Goal: Answer question/provide support: Share knowledge or assist other users

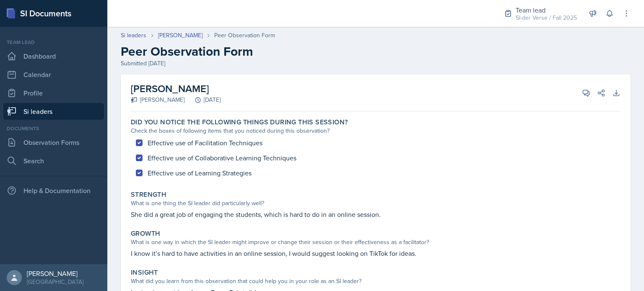
drag, startPoint x: 131, startPoint y: 91, endPoint x: 224, endPoint y: 93, distance: 92.6
click at [220, 93] on h2 "[PERSON_NAME]" at bounding box center [176, 88] width 90 height 15
copy h2 "[PERSON_NAME]"
click at [45, 108] on link "Si leaders" at bounding box center [53, 111] width 101 height 17
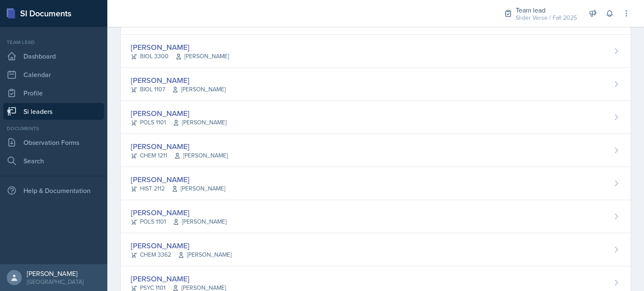
scroll to position [273, 0]
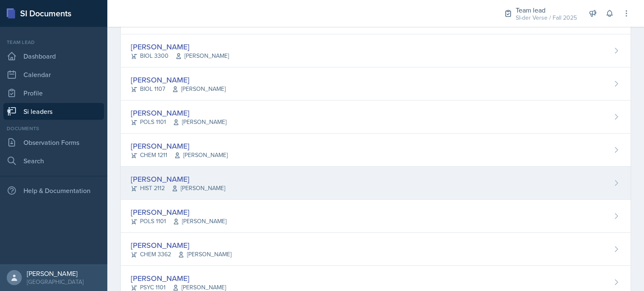
click at [154, 178] on div "[PERSON_NAME]" at bounding box center [178, 178] width 94 height 11
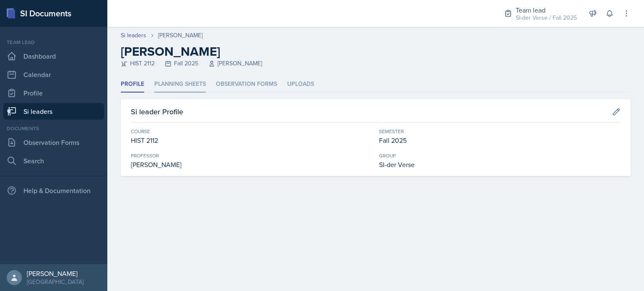
click at [182, 88] on li "Planning Sheets" at bounding box center [180, 84] width 52 height 16
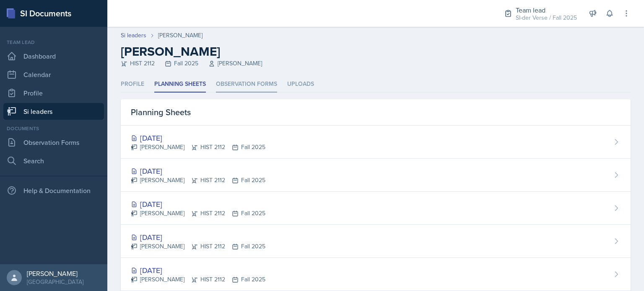
click at [229, 88] on li "Observation Forms" at bounding box center [246, 84] width 61 height 16
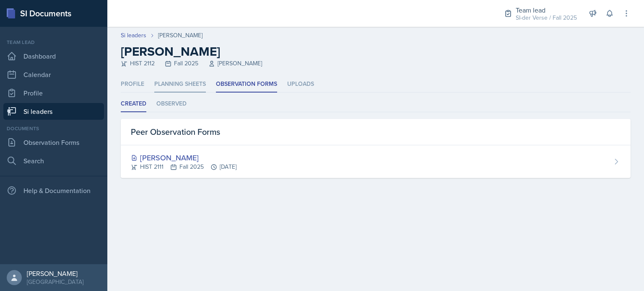
click at [186, 84] on li "Planning Sheets" at bounding box center [180, 84] width 52 height 16
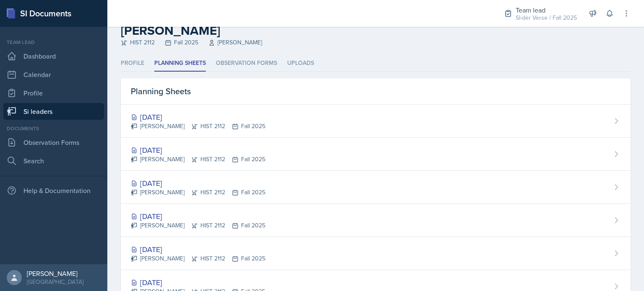
scroll to position [22, 0]
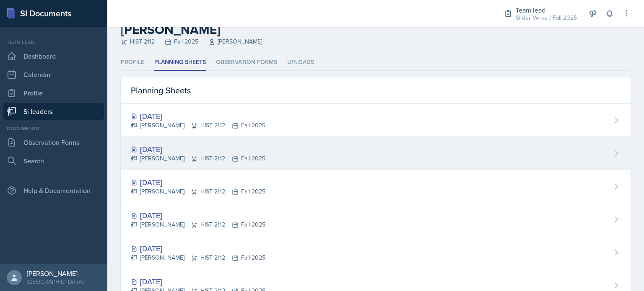
click at [166, 150] on div "[DATE]" at bounding box center [198, 149] width 135 height 11
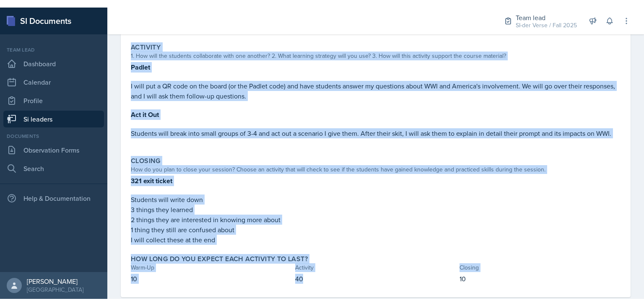
scroll to position [176, 0]
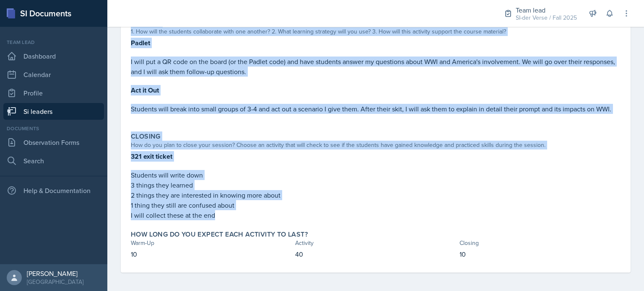
drag, startPoint x: 130, startPoint y: 120, endPoint x: 367, endPoint y: 210, distance: 252.8
click at [367, 210] on div "Warm-Up How do you plan to open your session? What icebreaker will you facilita…" at bounding box center [375, 106] width 489 height 334
copy div "Warm-Up How do you plan to open your session? What icebreaker will you facilita…"
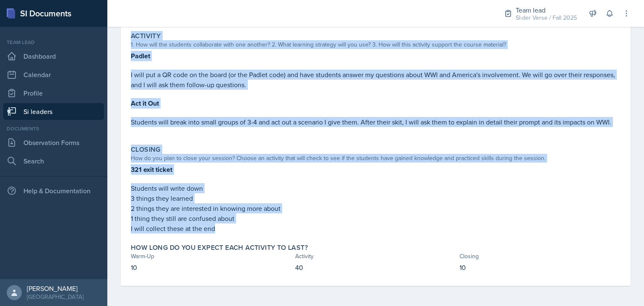
scroll to position [161, 0]
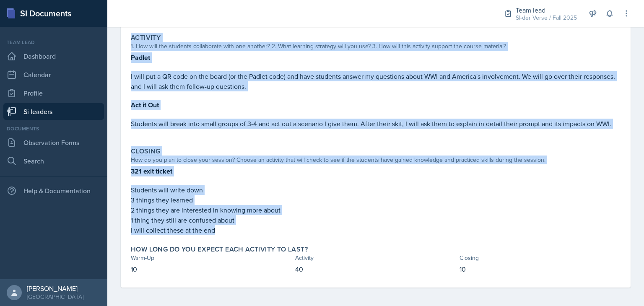
click at [363, 102] on p "Act it Out" at bounding box center [375, 105] width 489 height 10
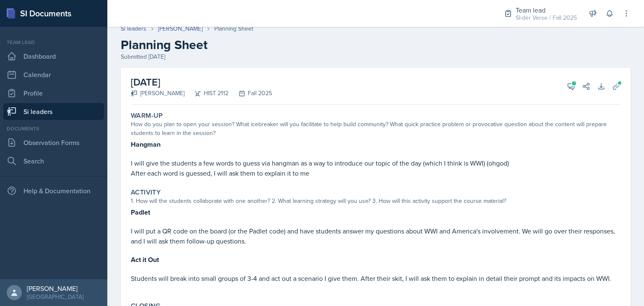
scroll to position [5, 0]
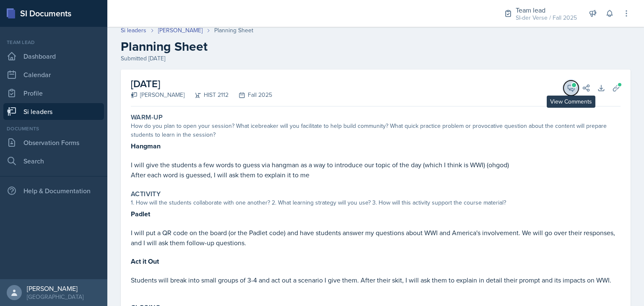
click at [567, 91] on icon at bounding box center [571, 88] width 8 height 8
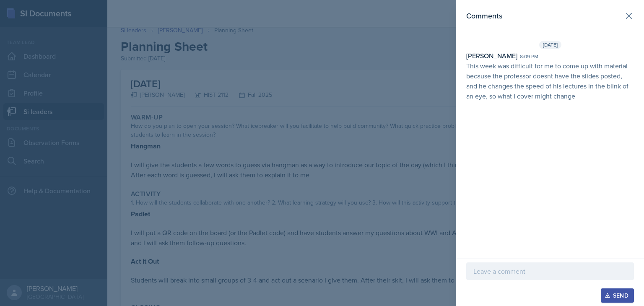
click at [499, 263] on div at bounding box center [550, 271] width 168 height 18
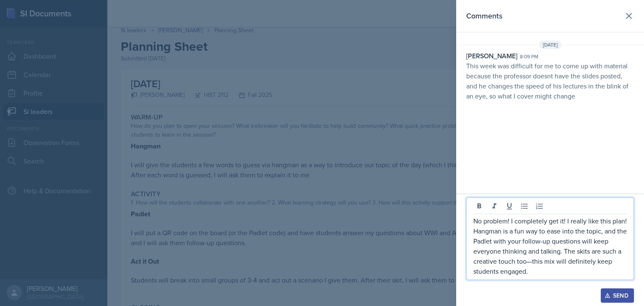
click at [530, 262] on p "No problem! I completely get it! I really like this plan! Hangman is a fun way …" at bounding box center [549, 246] width 153 height 60
click at [567, 222] on p "No problem! I completely get it! I really like this plan! Hangman is a fun way …" at bounding box center [549, 246] width 153 height 60
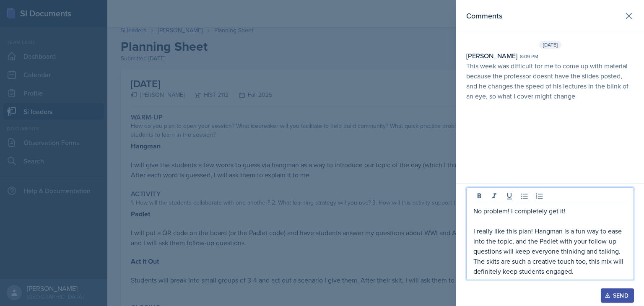
click at [516, 232] on p "I really like this plan! Hangman is a fun way to ease into the topic, and the P…" at bounding box center [549, 251] width 153 height 50
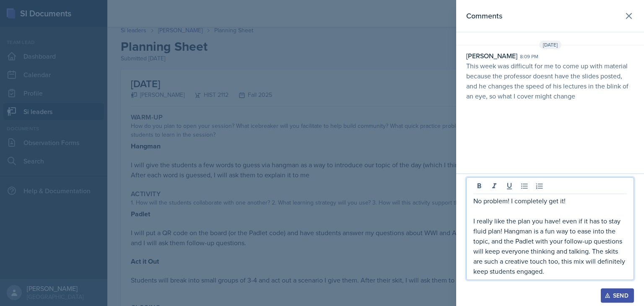
click at [499, 232] on p "I really like the plan you have! even if it has to stay fluid plan! Hangman is …" at bounding box center [549, 246] width 153 height 60
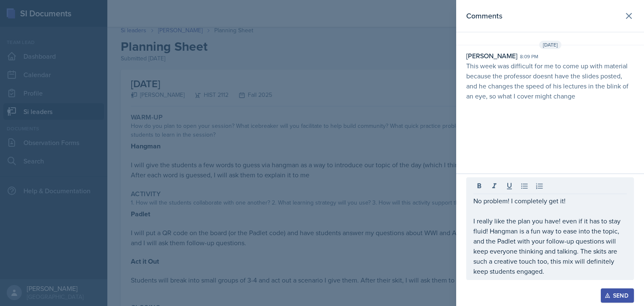
click at [471, 225] on div "No problem! I completely get it! I really like the plan you have! even if it ha…" at bounding box center [550, 228] width 168 height 103
click at [472, 222] on div "No problem! I completely get it! I really like the plan you have! even if it ha…" at bounding box center [550, 228] width 168 height 103
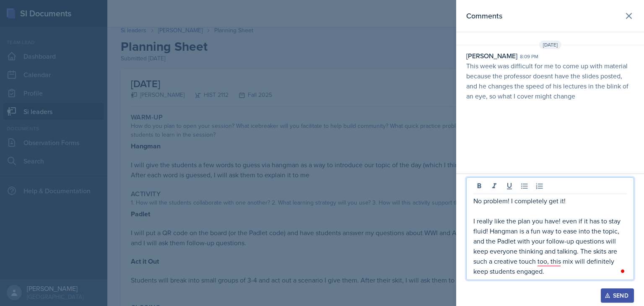
click at [472, 222] on div "No problem! I completely get it! I really like the plan you have! even if it ha…" at bounding box center [550, 228] width 168 height 103
click at [474, 221] on p "I really like the plan you have! even if it has to stay fluid! Hangman is a fun…" at bounding box center [549, 246] width 153 height 60
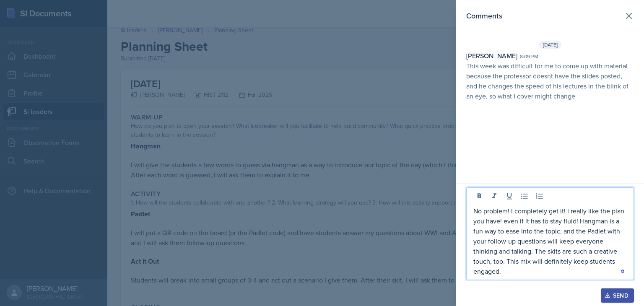
click at [536, 272] on p "No problem! I completely get it! I really like the plan you have! even if it ha…" at bounding box center [549, 241] width 153 height 70
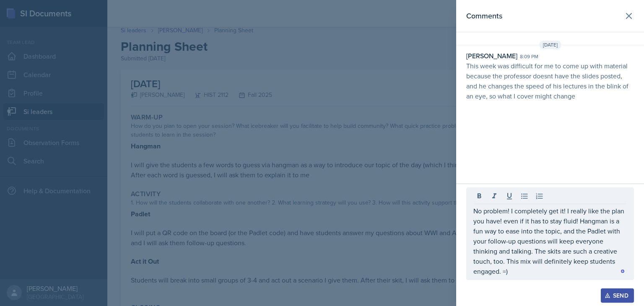
click at [612, 291] on div "Send" at bounding box center [617, 295] width 22 height 7
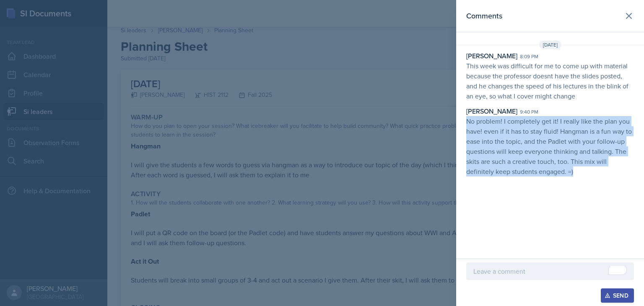
drag, startPoint x: 466, startPoint y: 121, endPoint x: 574, endPoint y: 171, distance: 118.7
click at [574, 171] on p "No problem! I completely get it! I really like the plan you have! even if it ha…" at bounding box center [550, 146] width 168 height 60
copy p "No problem! I completely get it! I really like the plan you have! even if it ha…"
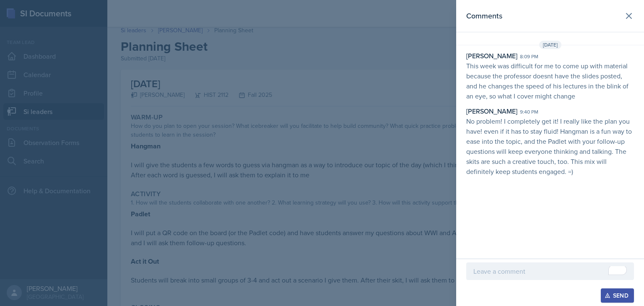
click at [231, 123] on div at bounding box center [322, 153] width 644 height 306
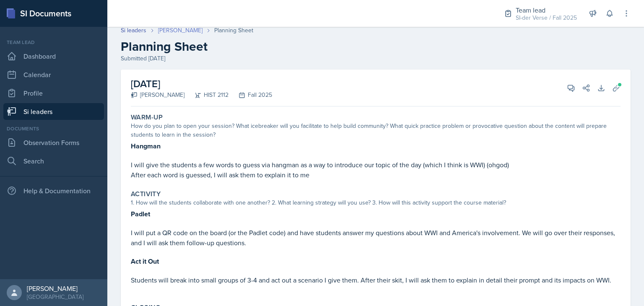
click at [165, 28] on link "[PERSON_NAME]" at bounding box center [180, 30] width 44 height 9
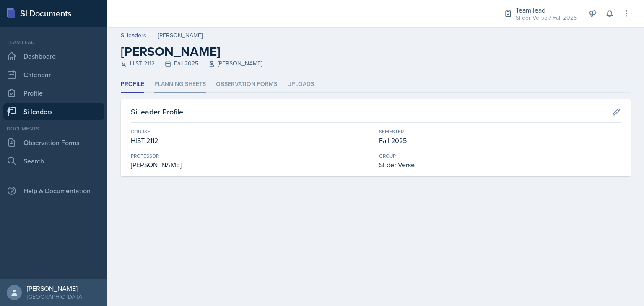
click at [194, 86] on li "Planning Sheets" at bounding box center [180, 84] width 52 height 16
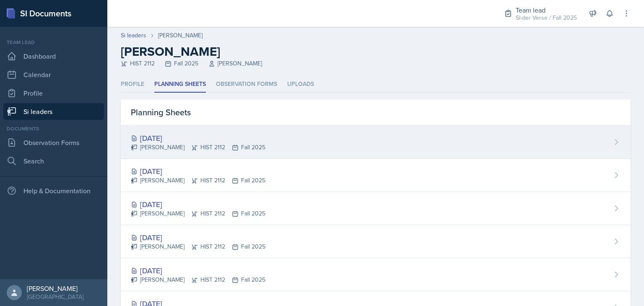
click at [200, 129] on div "[DATE] [PERSON_NAME] HIST 2112 Fall 2025" at bounding box center [376, 142] width 510 height 33
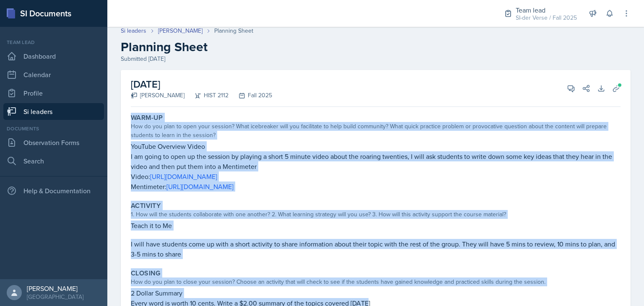
scroll to position [89, 0]
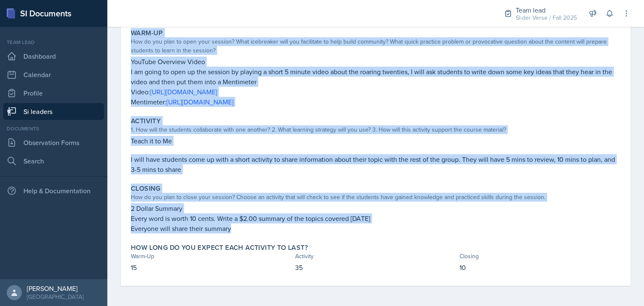
drag, startPoint x: 132, startPoint y: 122, endPoint x: 390, endPoint y: 228, distance: 278.6
click at [390, 228] on div "Warm-Up How do you plan to open your session? What icebreaker will you facilita…" at bounding box center [375, 156] width 489 height 260
copy div "Warm-Up How do you plan to open your session? What icebreaker will you facilita…"
click at [228, 119] on div "Activity" at bounding box center [375, 121] width 489 height 8
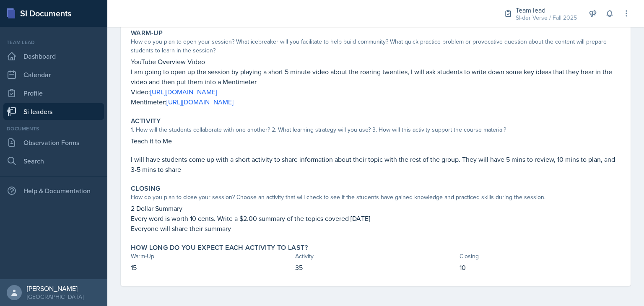
scroll to position [0, 0]
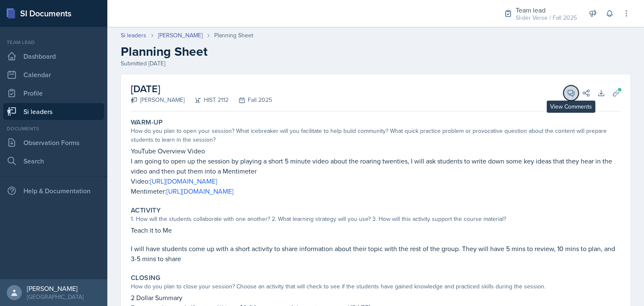
click at [567, 96] on icon at bounding box center [571, 93] width 8 height 8
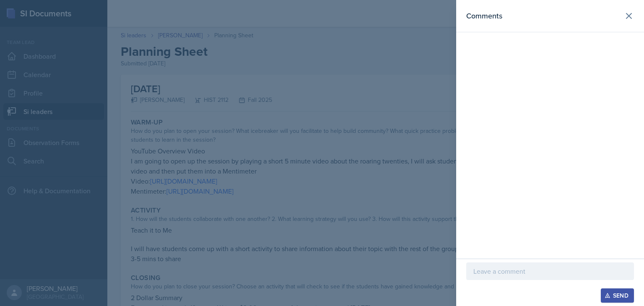
click at [539, 267] on p at bounding box center [549, 271] width 153 height 10
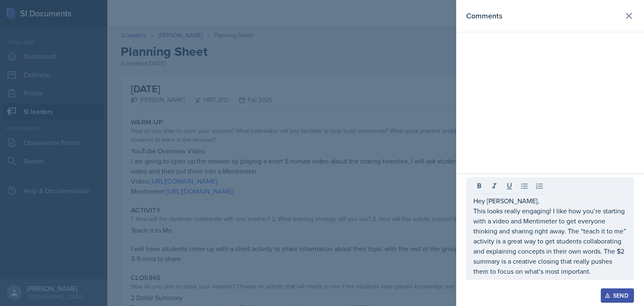
click at [608, 291] on button "Send" at bounding box center [617, 295] width 33 height 14
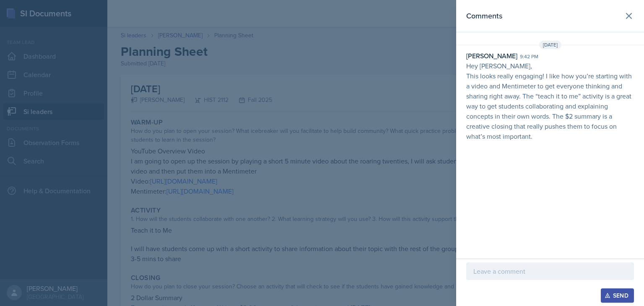
click at [352, 135] on div at bounding box center [322, 153] width 644 height 306
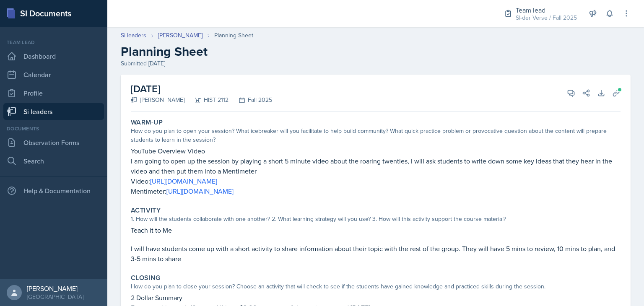
click at [50, 112] on link "Si leaders" at bounding box center [53, 111] width 101 height 17
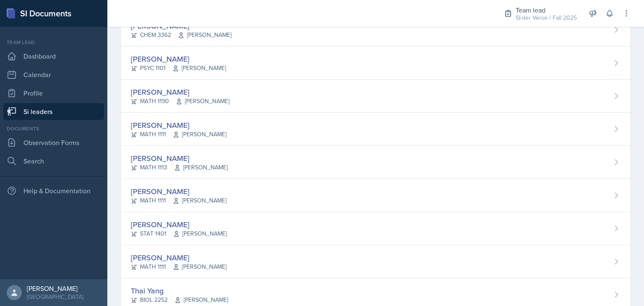
scroll to position [516, 0]
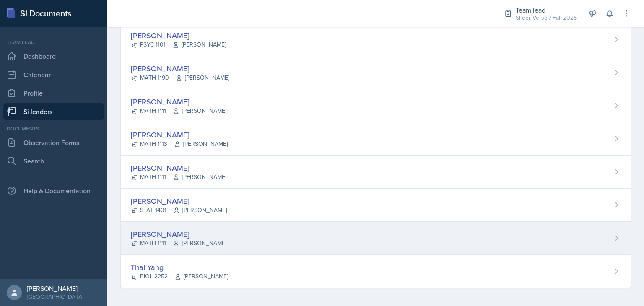
click at [181, 234] on div "[PERSON_NAME]" at bounding box center [179, 233] width 96 height 11
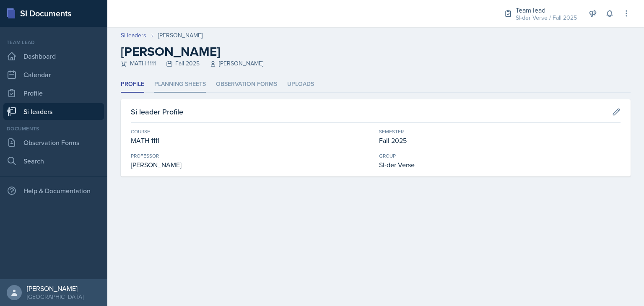
click at [184, 88] on li "Planning Sheets" at bounding box center [180, 84] width 52 height 16
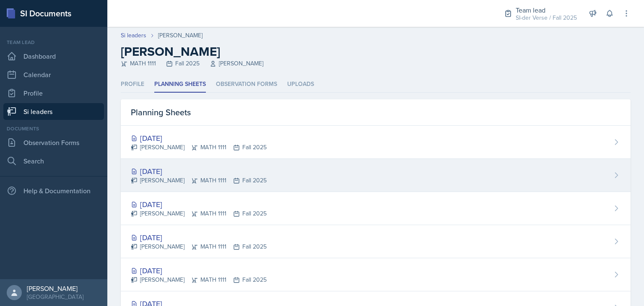
click at [193, 175] on div "[DATE]" at bounding box center [199, 171] width 136 height 11
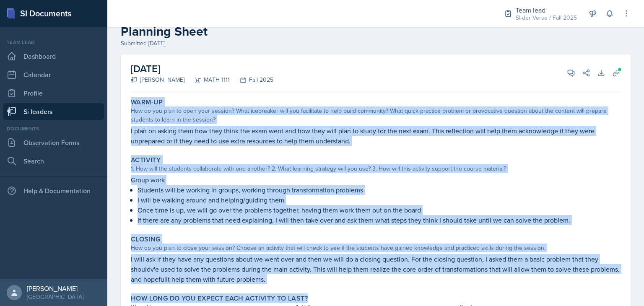
scroll to position [22, 0]
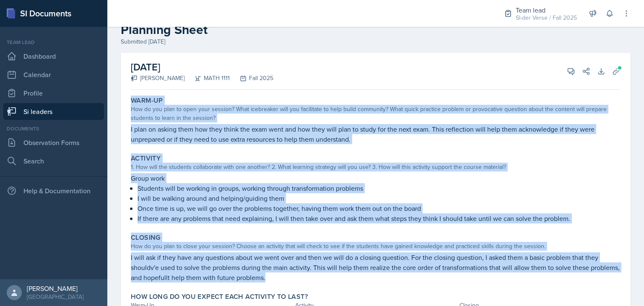
drag, startPoint x: 130, startPoint y: 122, endPoint x: 429, endPoint y: 274, distance: 334.9
click at [429, 274] on div "Warm-Up How do you plan to open your session? What icebreaker will you facilita…" at bounding box center [375, 214] width 489 height 242
copy div "Warm-Up How do you plan to open your session? What icebreaker will you facilita…"
click at [563, 70] on button "View Comments" at bounding box center [570, 71] width 15 height 15
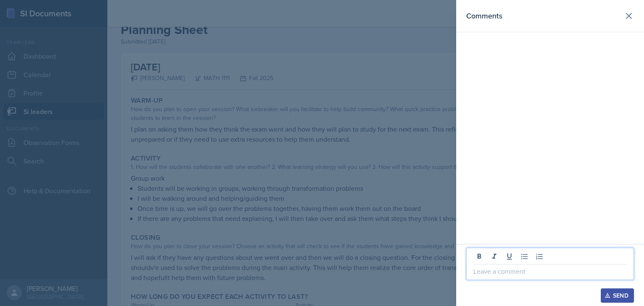
click at [506, 274] on p at bounding box center [549, 271] width 153 height 10
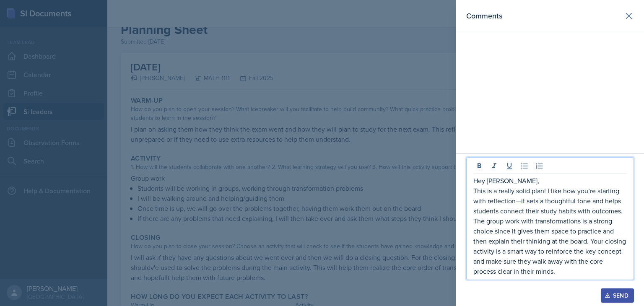
click at [520, 202] on p "This is a really solid plan! I like how you’re starting with reflection—it sets…" at bounding box center [549, 231] width 153 height 91
click at [560, 271] on p "This is a really solid plan! I like how you’re starting with reflection. it set…" at bounding box center [549, 231] width 153 height 91
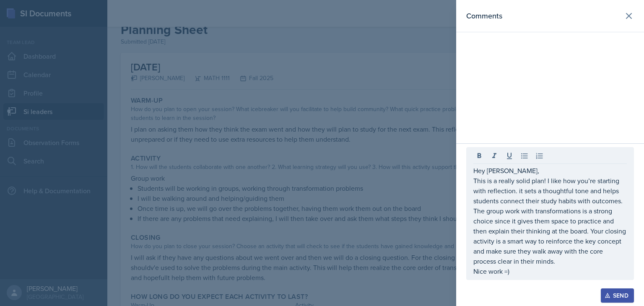
click at [608, 291] on icon "button" at bounding box center [607, 295] width 5 height 5
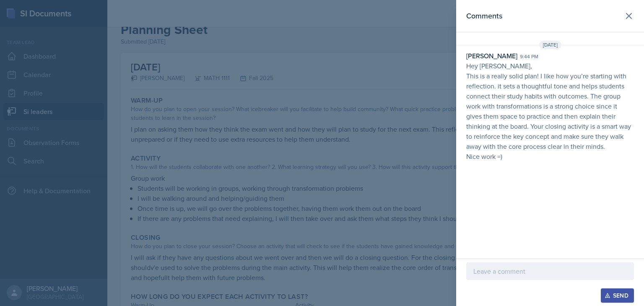
click at [360, 207] on div at bounding box center [322, 153] width 644 height 306
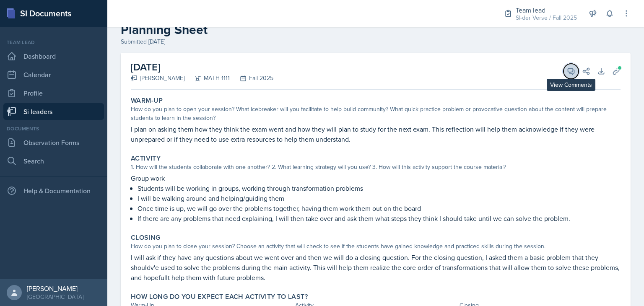
click at [567, 73] on icon at bounding box center [571, 71] width 8 height 8
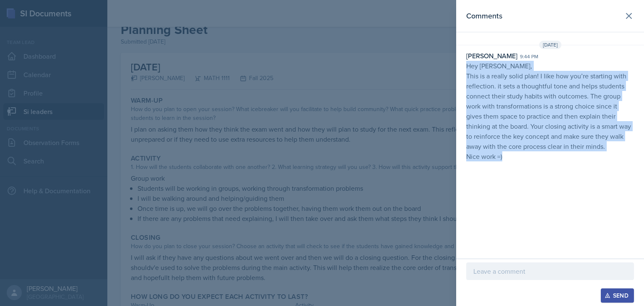
drag, startPoint x: 464, startPoint y: 66, endPoint x: 532, endPoint y: 158, distance: 114.2
click at [532, 158] on div "[PERSON_NAME] 9:44 pm Hey [PERSON_NAME], This is a really solid plan! I like ho…" at bounding box center [550, 106] width 188 height 111
copy p "Hey [PERSON_NAME], This is a really solid plan! I like how you’re starting with…"
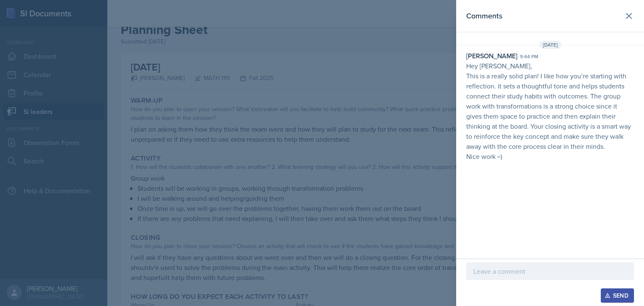
click at [300, 170] on div at bounding box center [322, 153] width 644 height 306
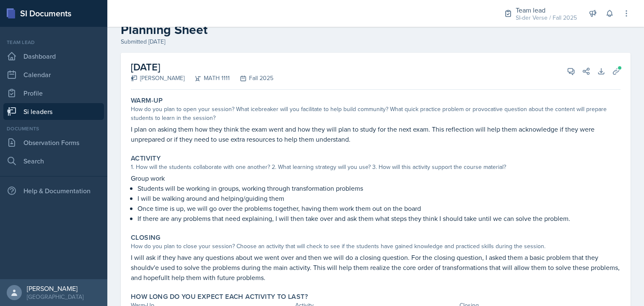
scroll to position [0, 0]
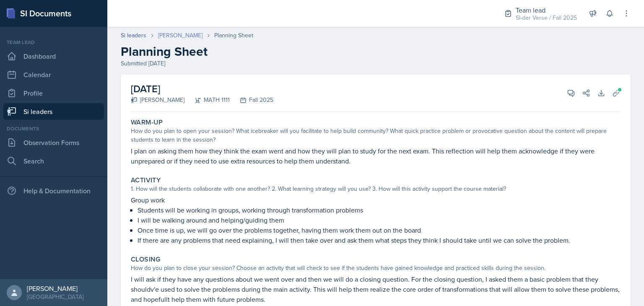
click at [202, 37] on link "[PERSON_NAME]" at bounding box center [180, 35] width 44 height 9
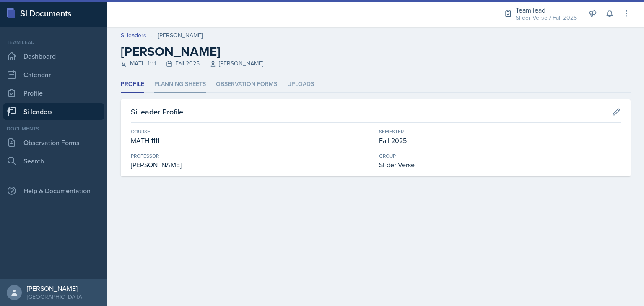
click at [189, 90] on li "Planning Sheets" at bounding box center [180, 84] width 52 height 16
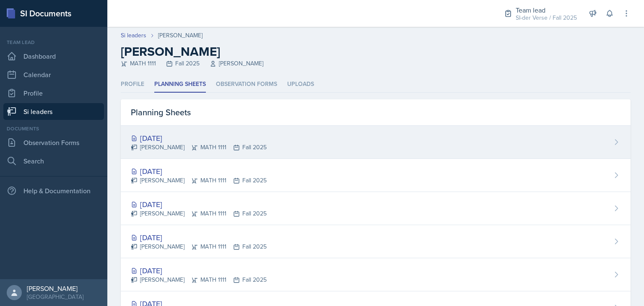
click at [194, 140] on div "[DATE]" at bounding box center [199, 137] width 136 height 11
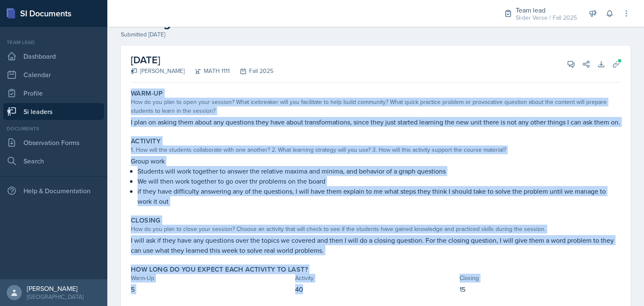
scroll to position [34, 0]
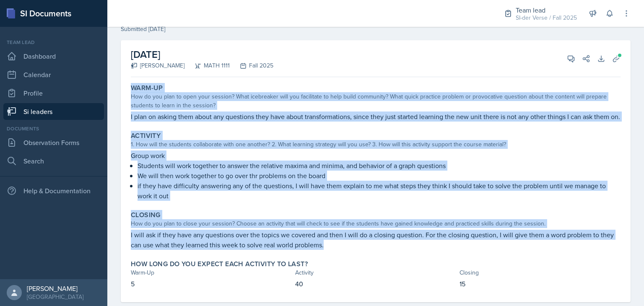
drag, startPoint x: 131, startPoint y: 121, endPoint x: 381, endPoint y: 253, distance: 282.9
click at [381, 253] on div "Warm-Up How do you plan to open your session? What icebreaker will you facilita…" at bounding box center [375, 191] width 489 height 222
copy div "Warm-Up How do you plan to open your session? What icebreaker will you facilita…"
click at [432, 160] on p "Group work" at bounding box center [375, 155] width 489 height 10
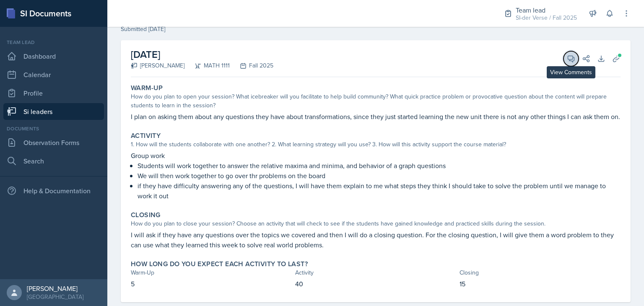
click at [563, 54] on button "View Comments" at bounding box center [570, 58] width 15 height 15
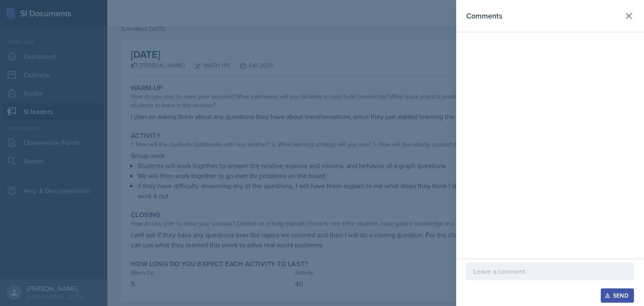
click at [540, 268] on p at bounding box center [549, 271] width 153 height 10
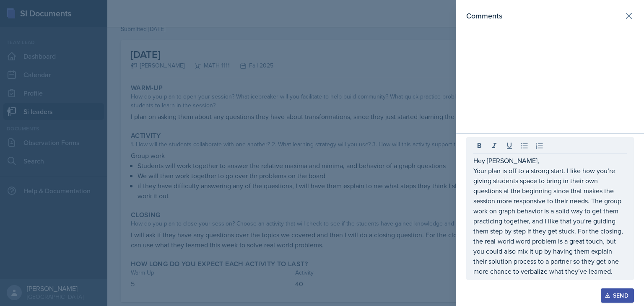
click at [608, 291] on icon "button" at bounding box center [607, 295] width 6 height 6
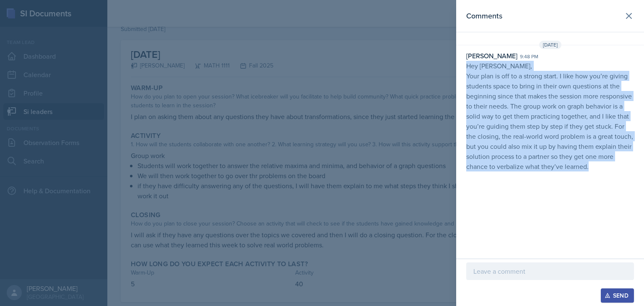
drag, startPoint x: 466, startPoint y: 67, endPoint x: 593, endPoint y: 165, distance: 160.8
click at [593, 165] on p "Hey [PERSON_NAME], Your plan is off to a strong start. I like how you’re giving…" at bounding box center [550, 116] width 168 height 111
copy p "Hey [PERSON_NAME], Your plan is off to a strong start. I like how you’re giving…"
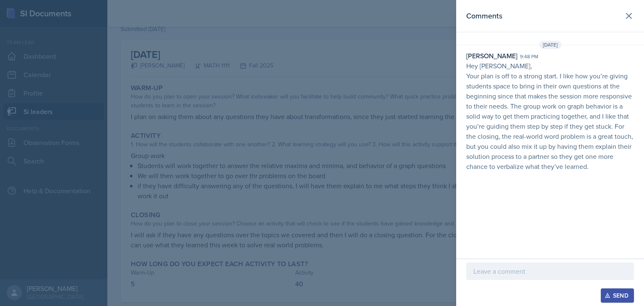
click at [313, 91] on div at bounding box center [322, 153] width 644 height 306
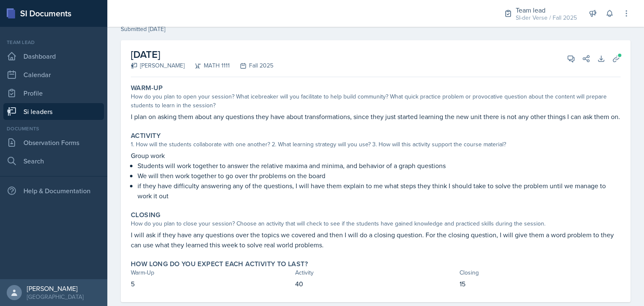
click at [77, 110] on link "Si leaders" at bounding box center [53, 111] width 101 height 17
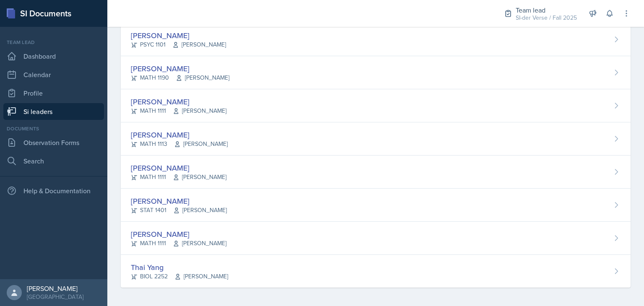
scroll to position [516, 0]
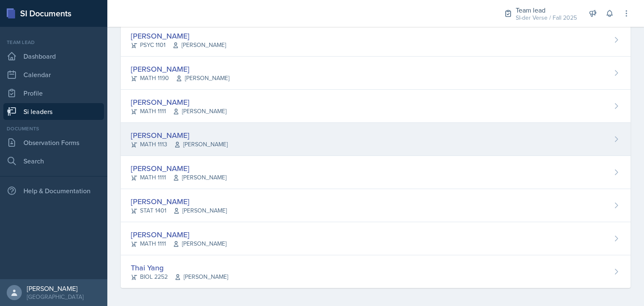
click at [148, 135] on div "[PERSON_NAME]" at bounding box center [179, 134] width 97 height 11
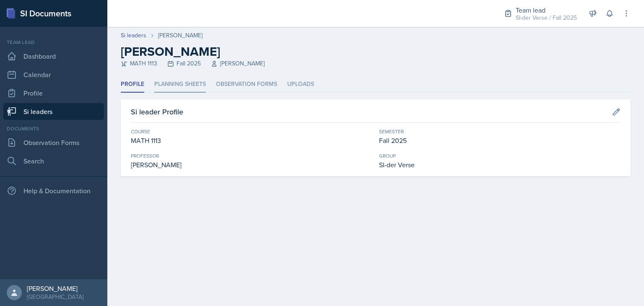
click at [180, 85] on li "Planning Sheets" at bounding box center [180, 84] width 52 height 16
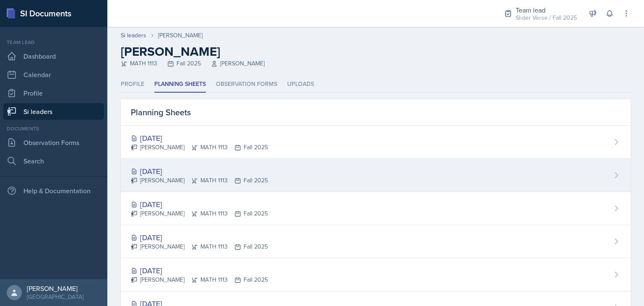
click at [175, 172] on div "[DATE]" at bounding box center [199, 171] width 137 height 11
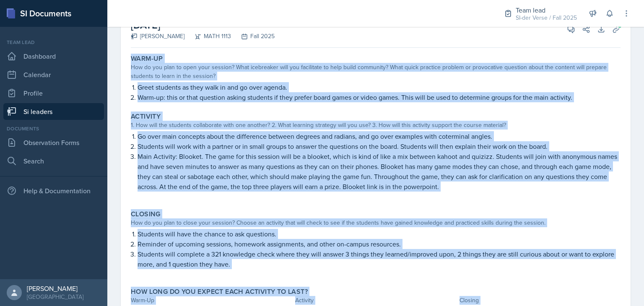
scroll to position [108, 0]
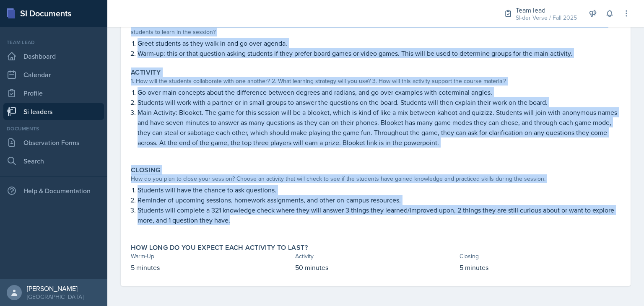
drag, startPoint x: 130, startPoint y: 120, endPoint x: 319, endPoint y: 226, distance: 216.7
click at [319, 226] on div "Warm-Up How do you plan to open your session? What icebreaker will you facilita…" at bounding box center [375, 146] width 489 height 279
copy div "Warm-Up How do you plan to open your session? What icebreaker will you facilita…"
click at [456, 93] on p "Go over main concepts about the difference between degrees and radians, and go …" at bounding box center [378, 92] width 483 height 10
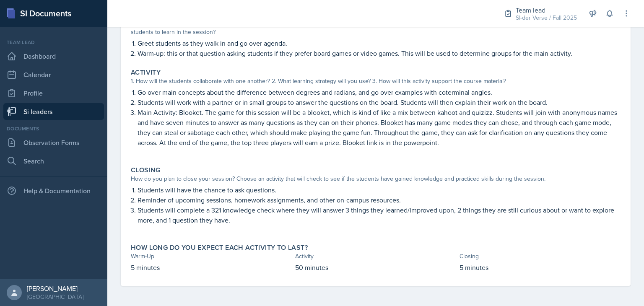
scroll to position [0, 0]
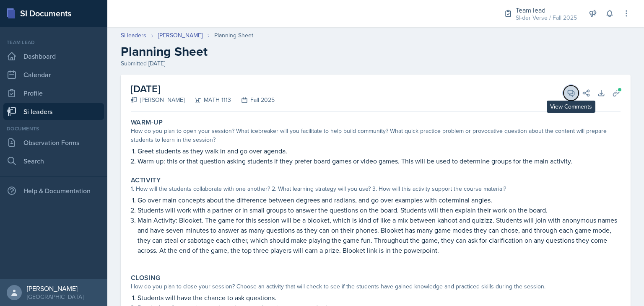
click at [567, 91] on icon at bounding box center [571, 93] width 8 height 8
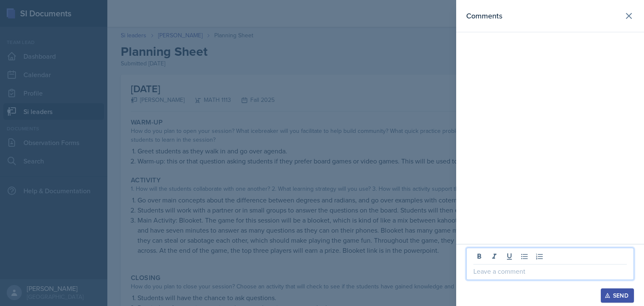
click at [500, 273] on p at bounding box center [549, 271] width 153 height 10
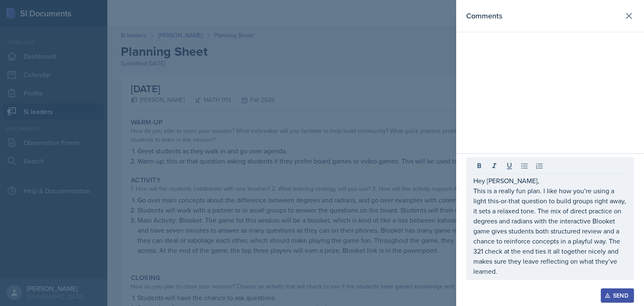
click at [608, 291] on button "Send" at bounding box center [617, 295] width 33 height 14
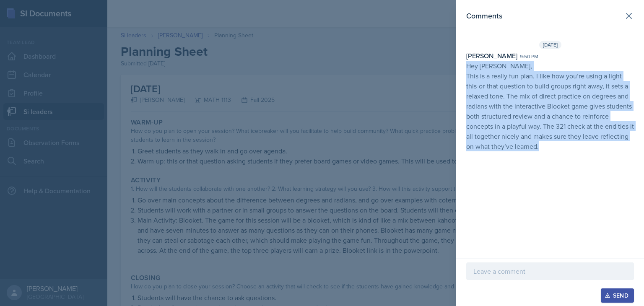
drag, startPoint x: 466, startPoint y: 65, endPoint x: 538, endPoint y: 151, distance: 112.2
click at [538, 151] on div "[DATE] [PERSON_NAME] 9:50 pm Hey [PERSON_NAME], This is a really fun plan. I li…" at bounding box center [550, 98] width 188 height 114
copy p "Hey [PERSON_NAME], This is a really fun plan. I like how you’re using a light t…"
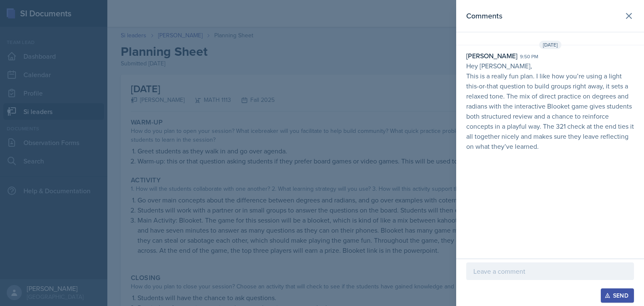
click at [310, 106] on div at bounding box center [322, 153] width 644 height 306
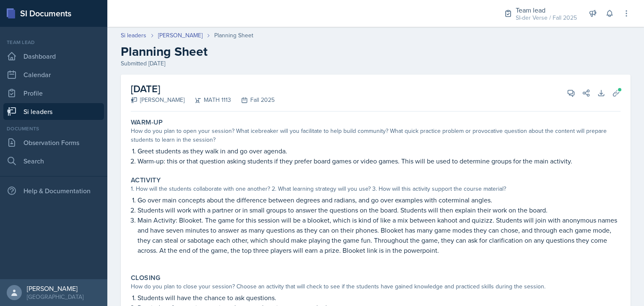
click at [54, 109] on link "Si leaders" at bounding box center [53, 111] width 101 height 17
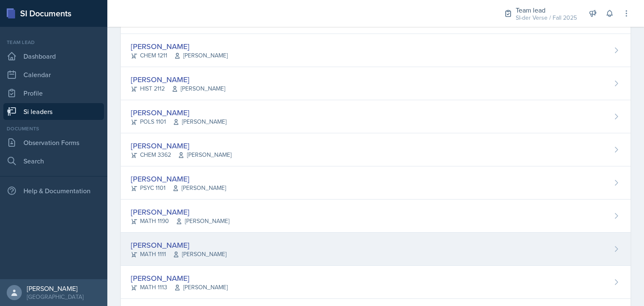
scroll to position [374, 0]
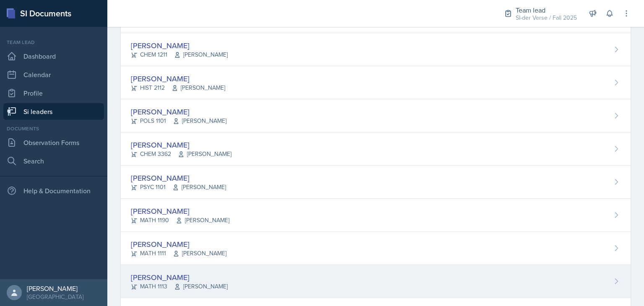
click at [162, 273] on div "[PERSON_NAME]" at bounding box center [179, 277] width 97 height 11
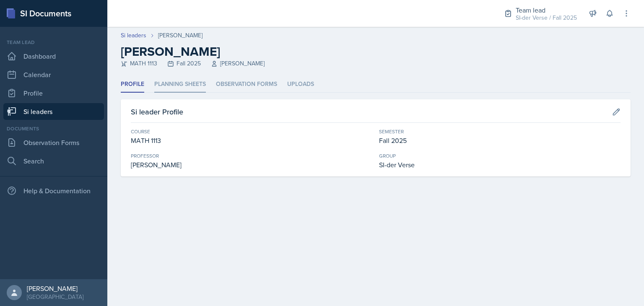
click at [184, 88] on li "Planning Sheets" at bounding box center [180, 84] width 52 height 16
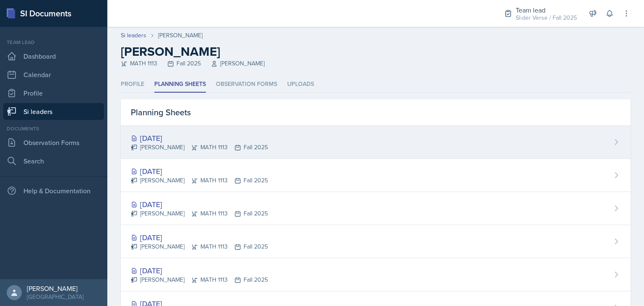
click at [173, 137] on div "[DATE]" at bounding box center [199, 137] width 137 height 11
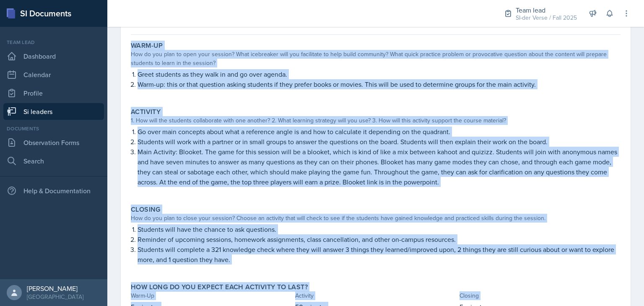
scroll to position [116, 0]
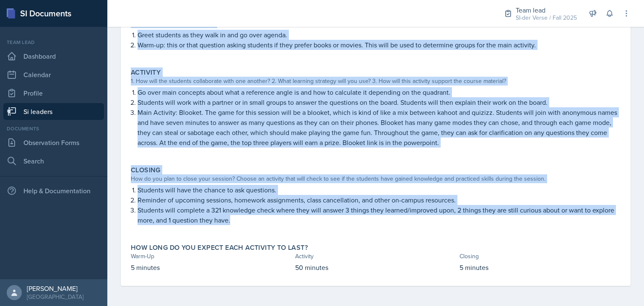
drag, startPoint x: 131, startPoint y: 121, endPoint x: 353, endPoint y: 227, distance: 246.3
click at [353, 227] on div "Warm-Up How do you plan to open your session? What icebreaker will you facilita…" at bounding box center [375, 142] width 489 height 287
click at [354, 165] on div "Closing How do you plan to close your session? Choose an activity that will che…" at bounding box center [375, 200] width 496 height 74
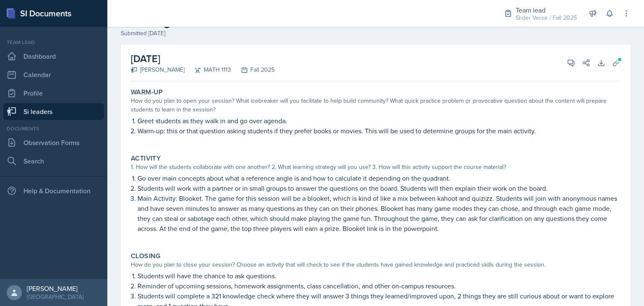
scroll to position [0, 0]
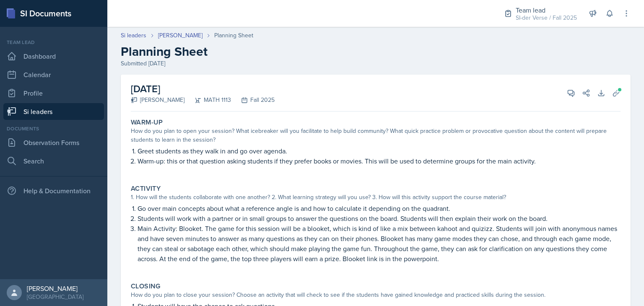
click at [75, 113] on link "Si leaders" at bounding box center [53, 111] width 101 height 17
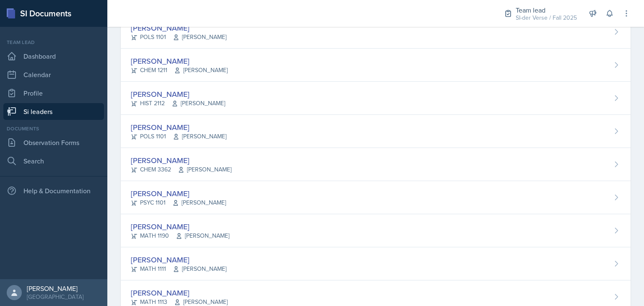
scroll to position [516, 0]
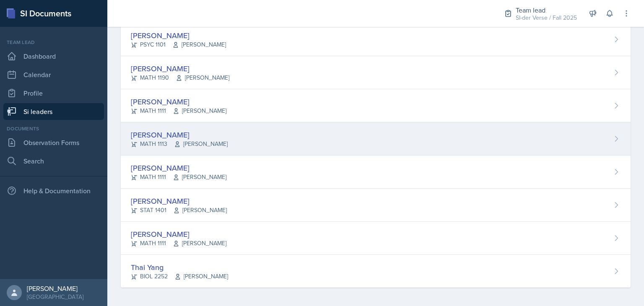
click at [171, 135] on div "[PERSON_NAME]" at bounding box center [179, 134] width 97 height 11
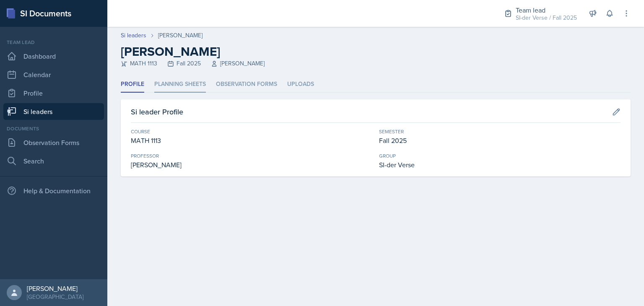
click at [179, 88] on li "Planning Sheets" at bounding box center [180, 84] width 52 height 16
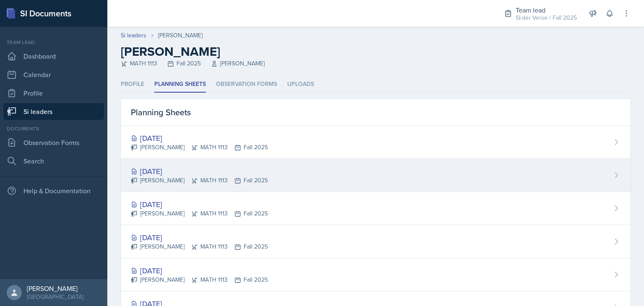
click at [178, 174] on div "[DATE]" at bounding box center [199, 171] width 137 height 11
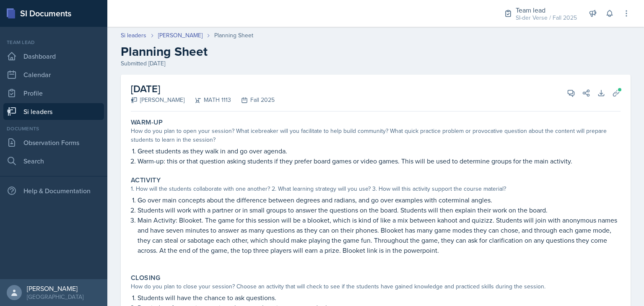
click at [57, 108] on link "Si leaders" at bounding box center [53, 111] width 101 height 17
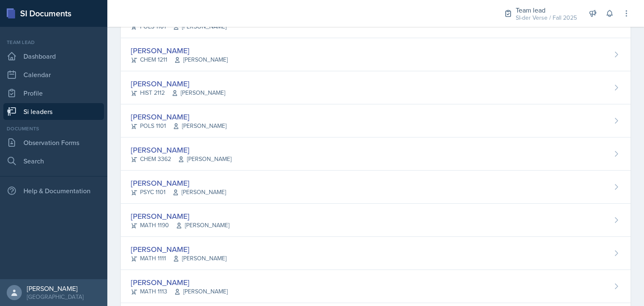
scroll to position [516, 0]
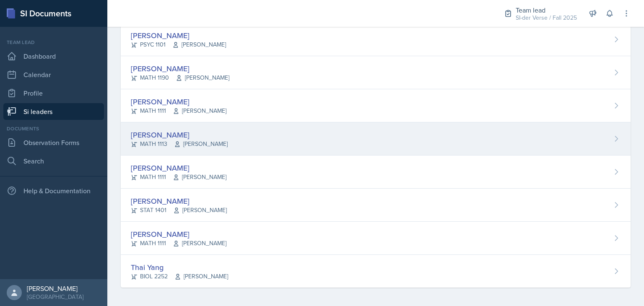
click at [223, 142] on div "[PERSON_NAME] MATH 1113 [PERSON_NAME]" at bounding box center [376, 138] width 510 height 33
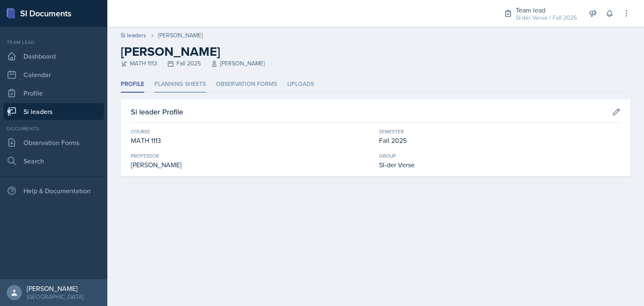
click at [199, 89] on li "Planning Sheets" at bounding box center [180, 84] width 52 height 16
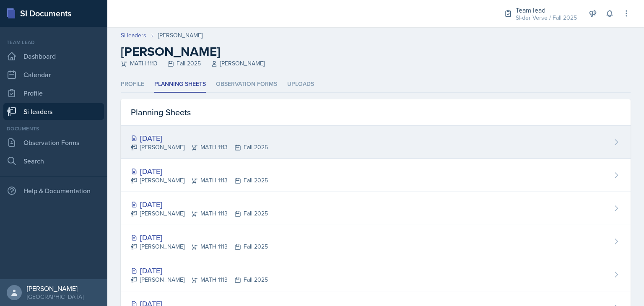
click at [194, 136] on div "[DATE]" at bounding box center [199, 137] width 137 height 11
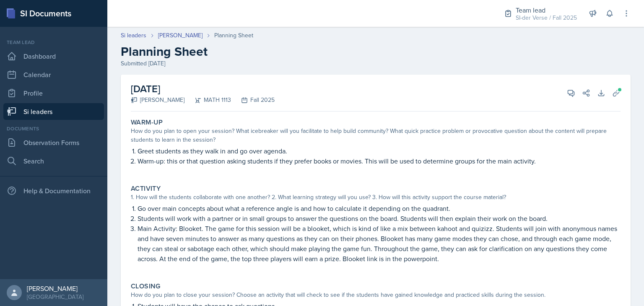
click at [85, 111] on link "Si leaders" at bounding box center [53, 111] width 101 height 17
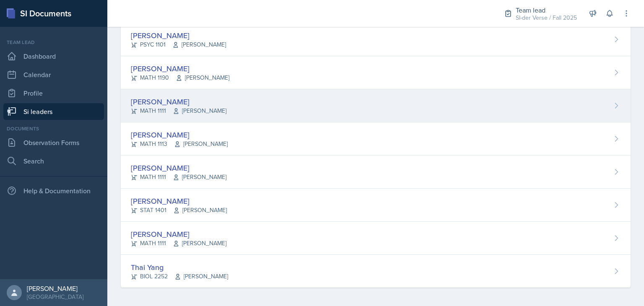
scroll to position [491, 0]
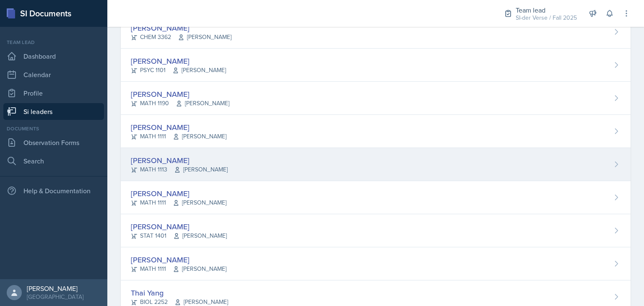
click at [197, 159] on div "[PERSON_NAME]" at bounding box center [179, 160] width 97 height 11
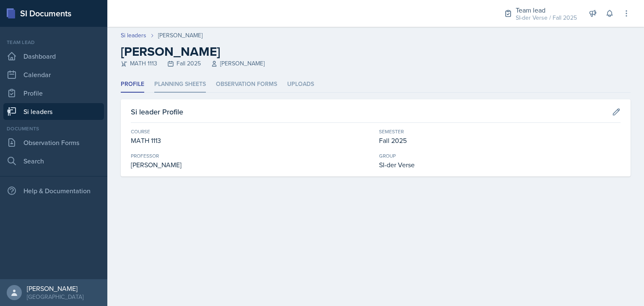
click at [172, 76] on li "Planning Sheets" at bounding box center [180, 84] width 52 height 16
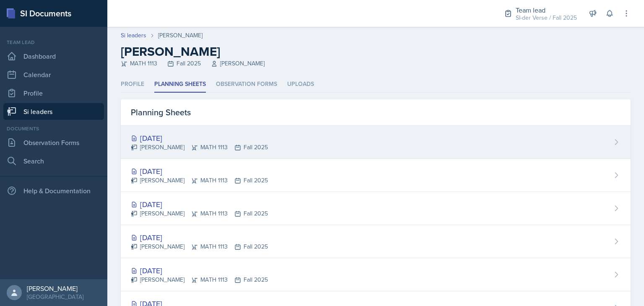
click at [200, 142] on div "[DATE]" at bounding box center [199, 137] width 137 height 11
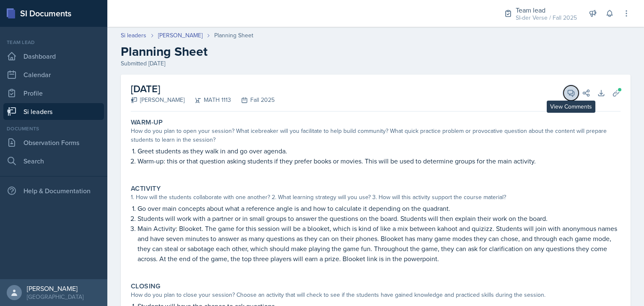
click at [567, 96] on icon at bounding box center [571, 93] width 8 height 8
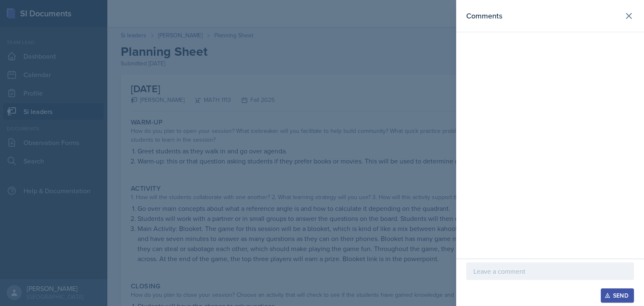
click at [533, 270] on p at bounding box center [549, 271] width 153 height 10
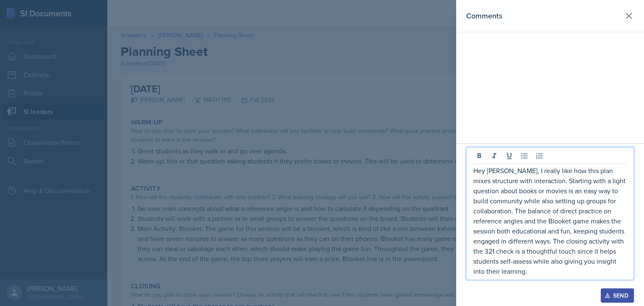
click at [491, 223] on p "Hey [PERSON_NAME], I really like how this plan mixes structure with interaction…" at bounding box center [549, 221] width 153 height 111
click at [506, 278] on div "Hey [PERSON_NAME], I really like how this plan mixes structure with interaction…" at bounding box center [550, 213] width 168 height 133
click at [503, 274] on p "Hey [PERSON_NAME], I really like how this plan mixes structure with interaction…" at bounding box center [549, 221] width 153 height 111
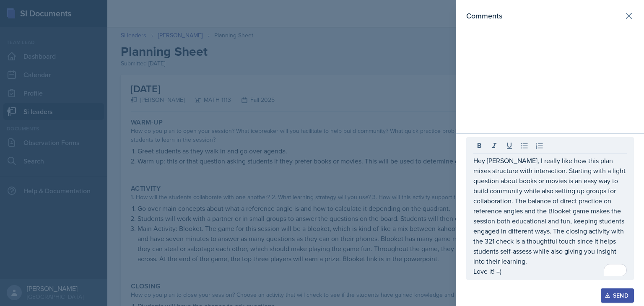
click at [617, 291] on div "Send" at bounding box center [617, 295] width 22 height 7
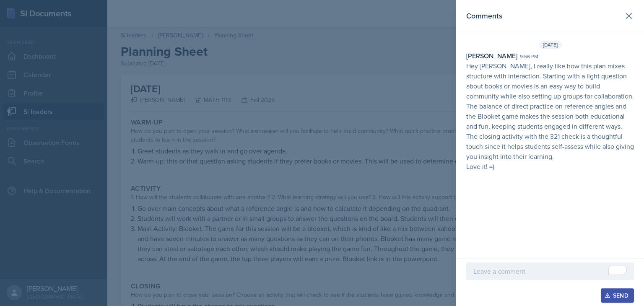
click at [368, 186] on div at bounding box center [322, 153] width 644 height 306
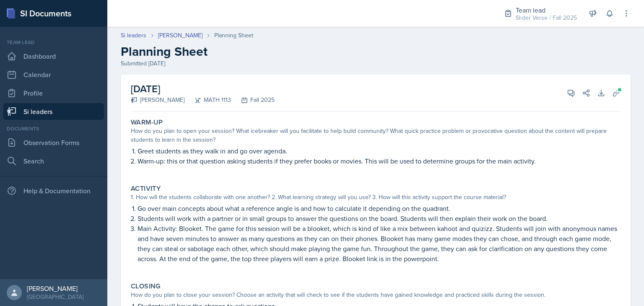
click at [28, 110] on link "Si leaders" at bounding box center [53, 111] width 101 height 17
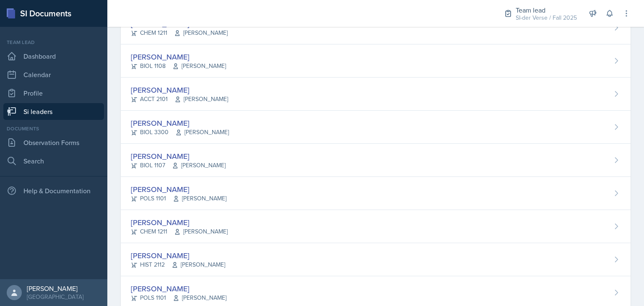
scroll to position [197, 0]
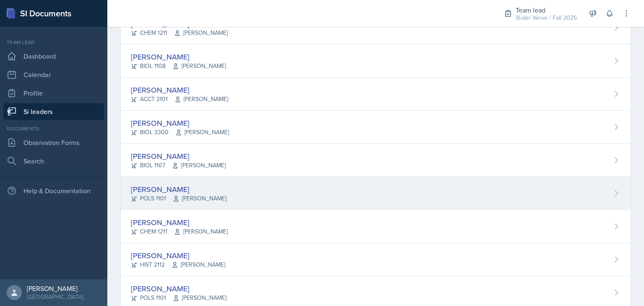
click at [202, 190] on div "[PERSON_NAME]" at bounding box center [179, 189] width 96 height 11
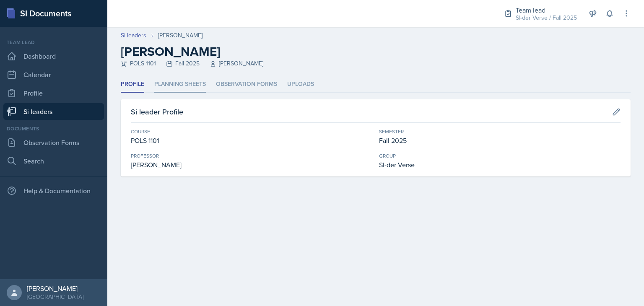
click at [173, 83] on li "Planning Sheets" at bounding box center [180, 84] width 52 height 16
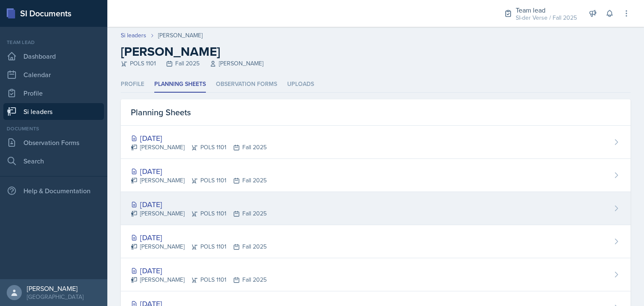
click at [196, 195] on div "[DATE] [PERSON_NAME] POLS 1101 Fall 2025" at bounding box center [376, 208] width 510 height 33
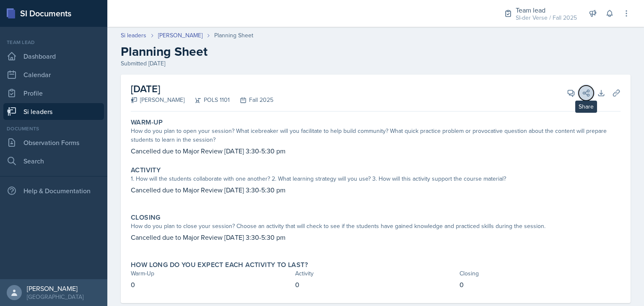
click at [578, 93] on button "Share" at bounding box center [585, 92] width 15 height 15
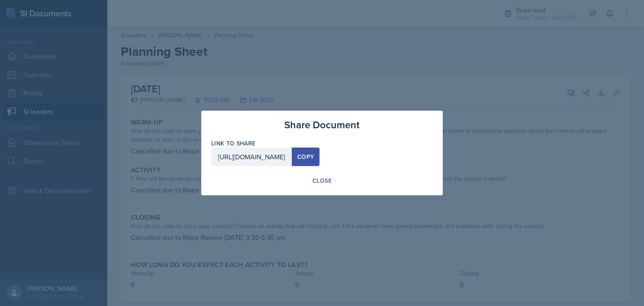
click at [503, 85] on div at bounding box center [322, 153] width 644 height 306
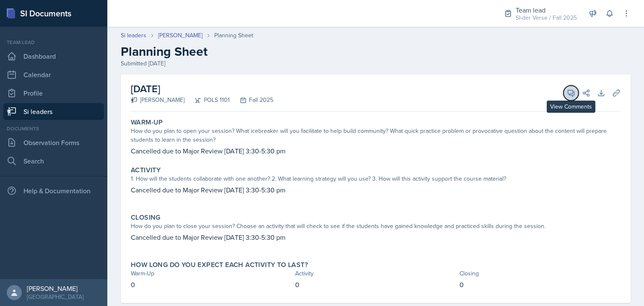
click at [568, 92] on icon at bounding box center [571, 93] width 6 height 6
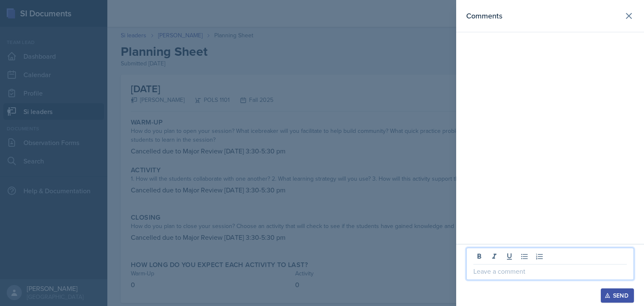
click at [495, 272] on p at bounding box center [549, 271] width 153 height 10
click at [610, 291] on icon "button" at bounding box center [607, 295] width 6 height 6
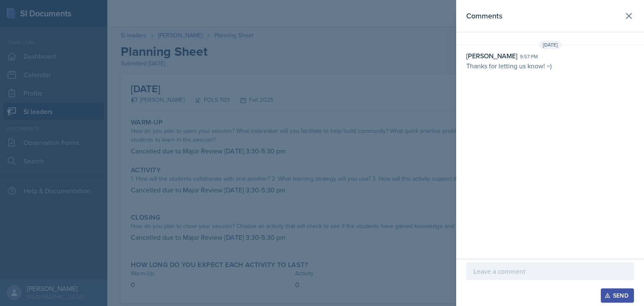
click at [379, 192] on div at bounding box center [322, 153] width 644 height 306
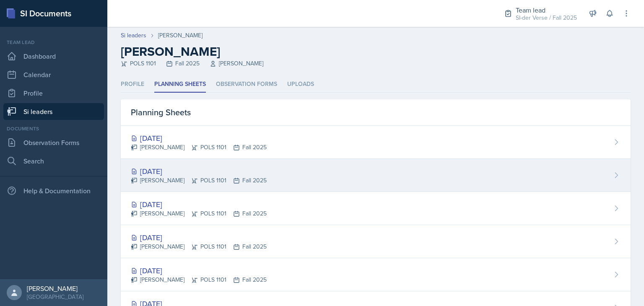
click at [194, 162] on div "[DATE] [PERSON_NAME] POLS 1101 Fall 2025" at bounding box center [376, 175] width 510 height 33
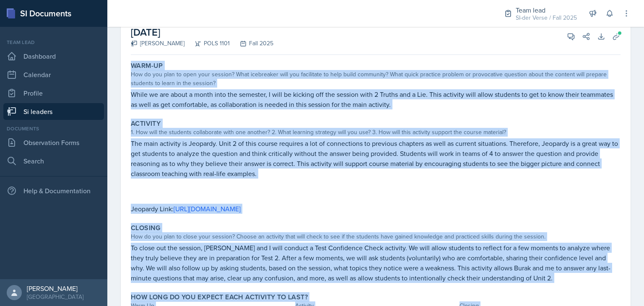
scroll to position [106, 0]
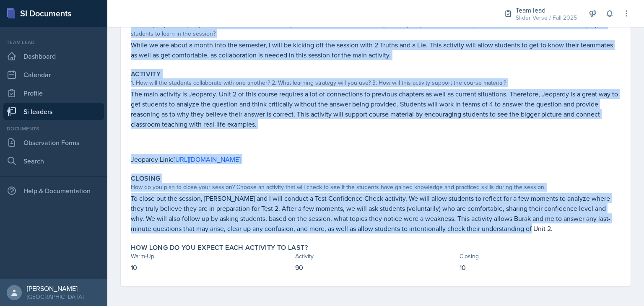
drag, startPoint x: 129, startPoint y: 121, endPoint x: 530, endPoint y: 232, distance: 415.6
click at [530, 232] on div "Warm-Up How do you plan to open your session? What icebreaker will you facilita…" at bounding box center [375, 147] width 489 height 277
click at [386, 176] on div "Closing" at bounding box center [375, 178] width 489 height 8
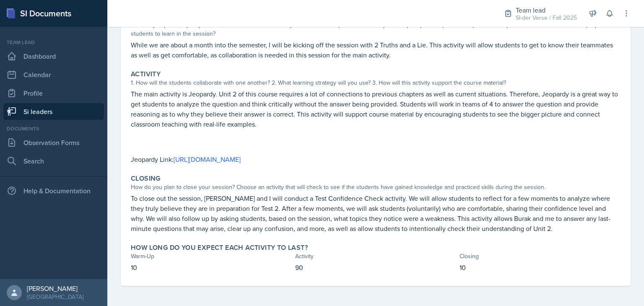
scroll to position [0, 0]
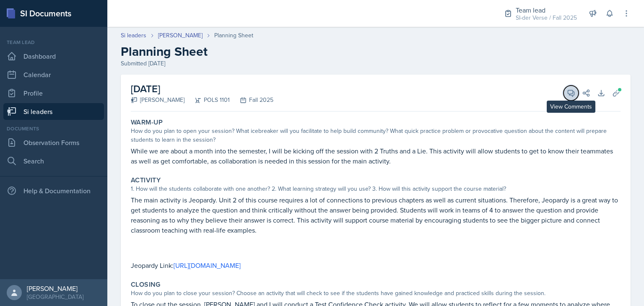
click at [567, 93] on icon at bounding box center [571, 93] width 8 height 8
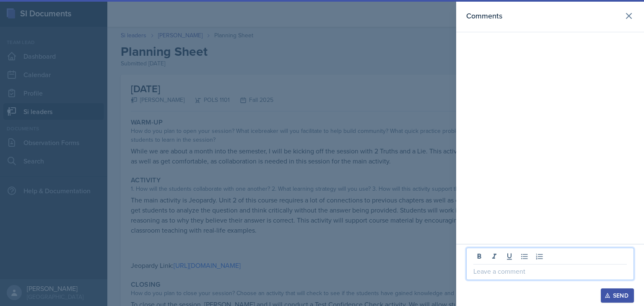
click at [514, 275] on p at bounding box center [549, 271] width 153 height 10
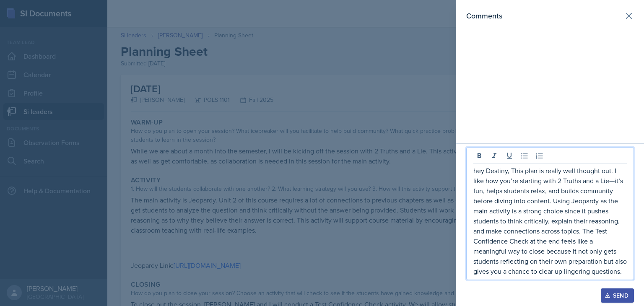
click at [615, 179] on p "hey Destiny, This plan is really well thought out. I like how you’re starting w…" at bounding box center [549, 221] width 153 height 111
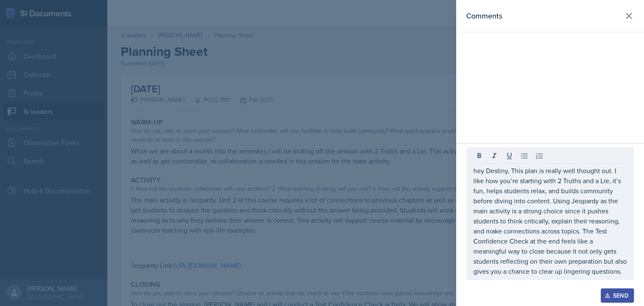
click at [622, 291] on div "Send" at bounding box center [617, 295] width 22 height 7
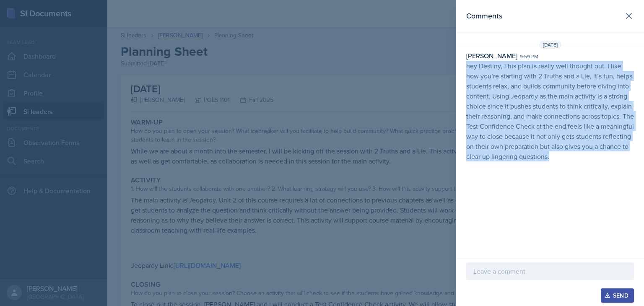
drag, startPoint x: 465, startPoint y: 66, endPoint x: 642, endPoint y: 162, distance: 201.0
click at [642, 162] on div "[DATE] [PERSON_NAME] 9:59 pm hey Destiny, This plan is really well thought out.…" at bounding box center [550, 103] width 188 height 124
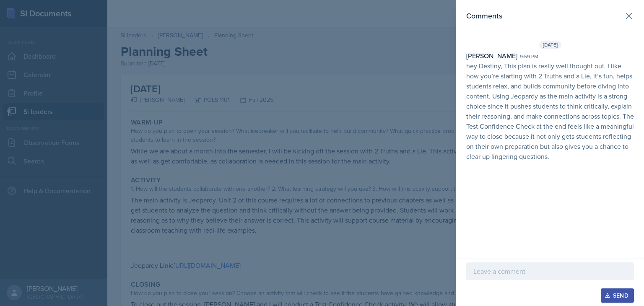
click at [281, 86] on div at bounding box center [322, 153] width 644 height 306
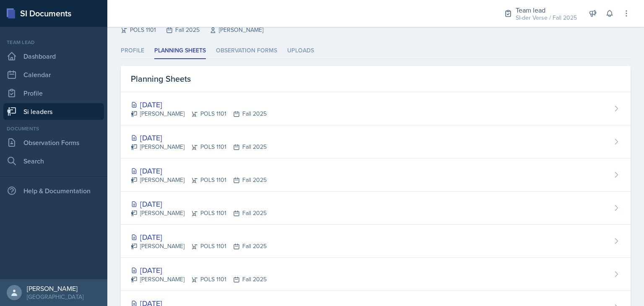
scroll to position [34, 0]
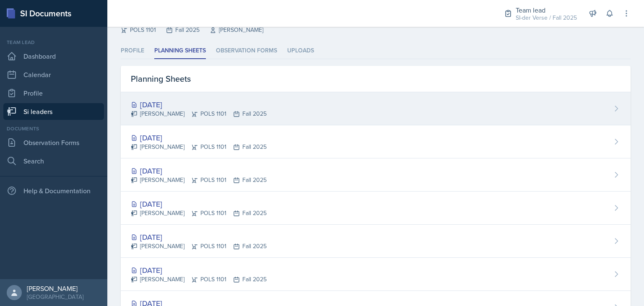
click at [191, 104] on div "[DATE]" at bounding box center [199, 104] width 136 height 11
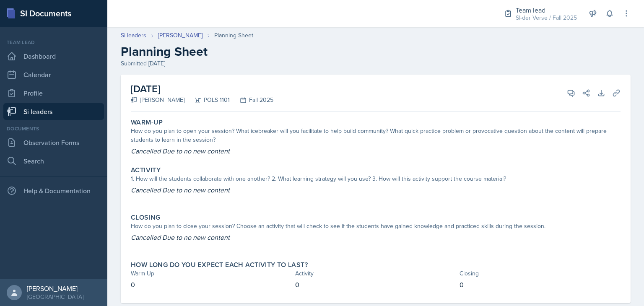
click at [42, 108] on link "Si leaders" at bounding box center [53, 111] width 101 height 17
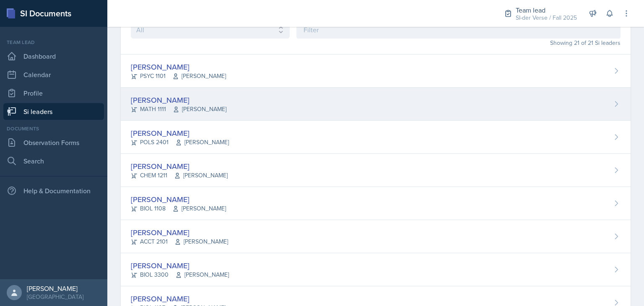
scroll to position [48, 0]
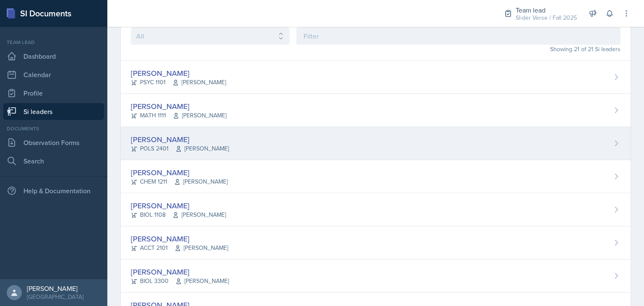
click at [170, 144] on div "[PERSON_NAME]" at bounding box center [180, 139] width 98 height 11
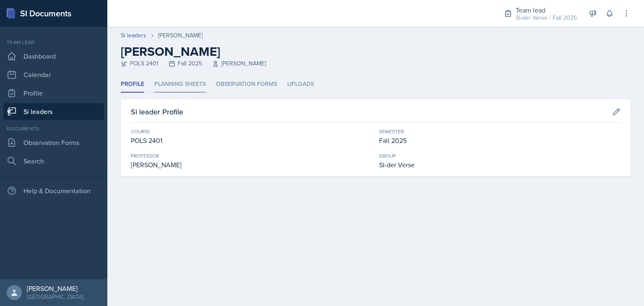
click at [185, 81] on li "Planning Sheets" at bounding box center [180, 84] width 52 height 16
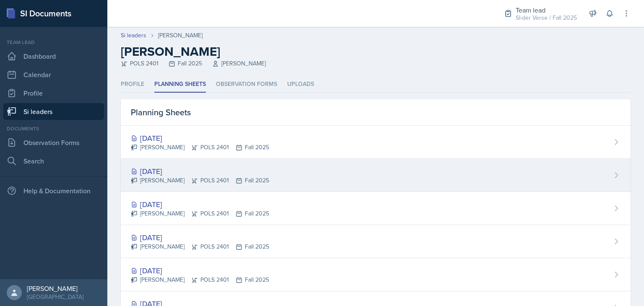
click at [208, 172] on div "[DATE]" at bounding box center [200, 171] width 138 height 11
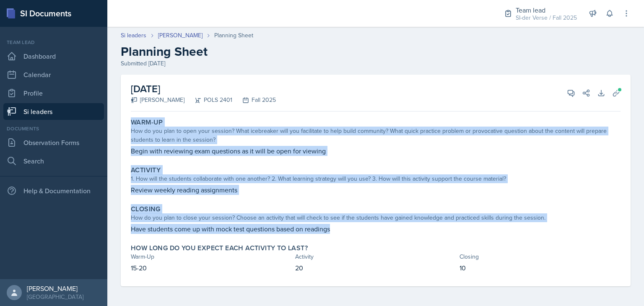
drag, startPoint x: 131, startPoint y: 120, endPoint x: 428, endPoint y: 230, distance: 317.1
click at [428, 230] on div "Warm-Up How do you plan to open your session? What icebreaker will you facilita…" at bounding box center [375, 200] width 489 height 171
click at [252, 142] on div "How do you plan to open your session? What icebreaker will you facilitate to he…" at bounding box center [375, 136] width 489 height 18
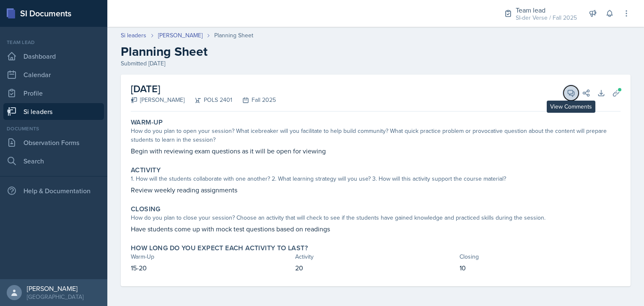
click at [572, 88] on span at bounding box center [574, 90] width 4 height 4
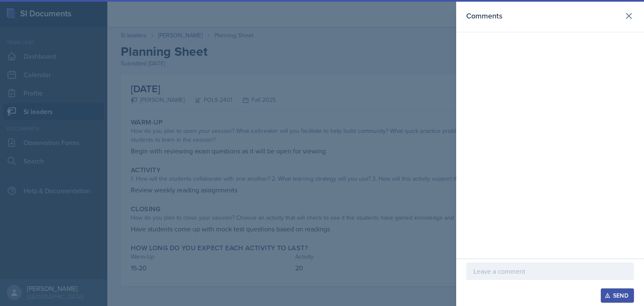
click at [499, 268] on p at bounding box center [549, 271] width 153 height 10
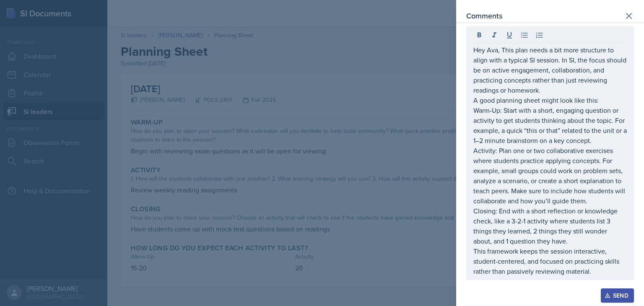
drag, startPoint x: 472, startPoint y: 48, endPoint x: 568, endPoint y: 84, distance: 102.3
click at [568, 84] on div "Hey Ava, This plan needs a bit more structure to align with a typical SI sessio…" at bounding box center [550, 153] width 168 height 254
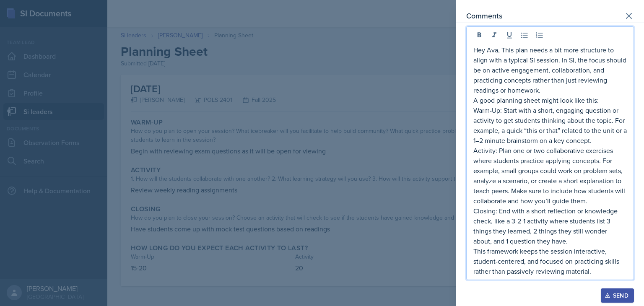
scroll to position [21, 0]
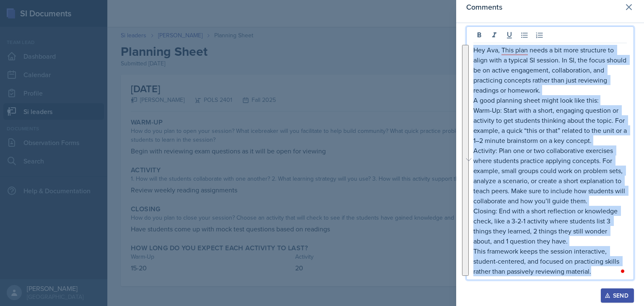
drag, startPoint x: 473, startPoint y: 50, endPoint x: 615, endPoint y: 277, distance: 267.9
click at [615, 277] on div "Hey Ava, This plan needs a bit more structure to align with a typical SI sessio…" at bounding box center [550, 153] width 168 height 254
click at [585, 264] on p "This framework keeps the session interactive, student-centered, and focused on …" at bounding box center [549, 261] width 153 height 30
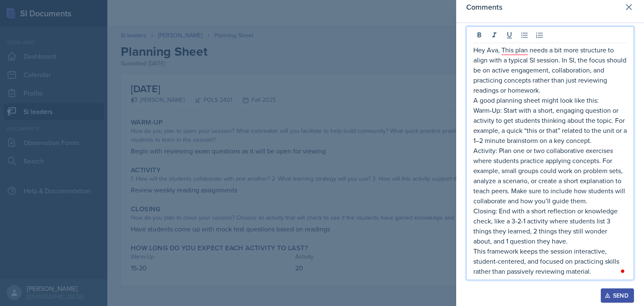
click at [594, 273] on p "This framework keeps the session interactive, student-centered, and focused on …" at bounding box center [549, 261] width 153 height 30
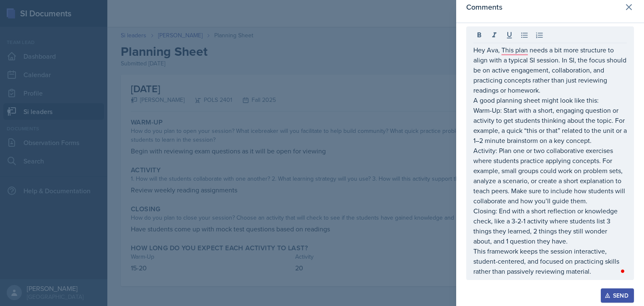
click at [609, 291] on icon "button" at bounding box center [607, 295] width 6 height 6
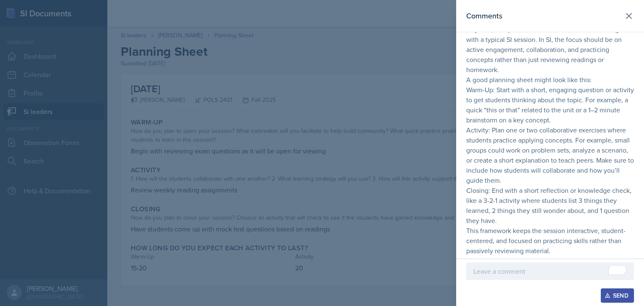
scroll to position [51, 0]
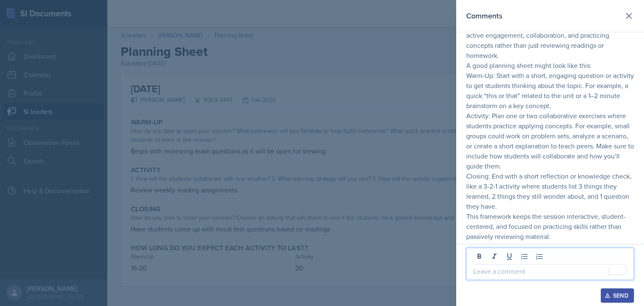
click at [515, 267] on p "To enrich screen reader interactions, please activate Accessibility in Grammarl…" at bounding box center [549, 271] width 153 height 10
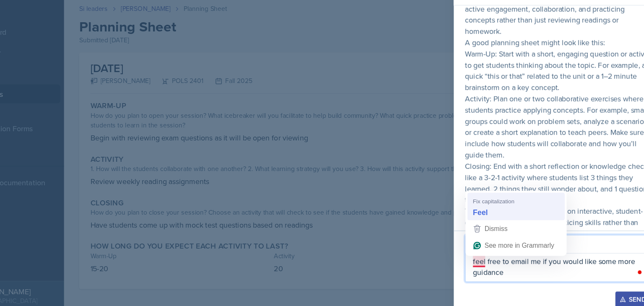
scroll to position [61, 0]
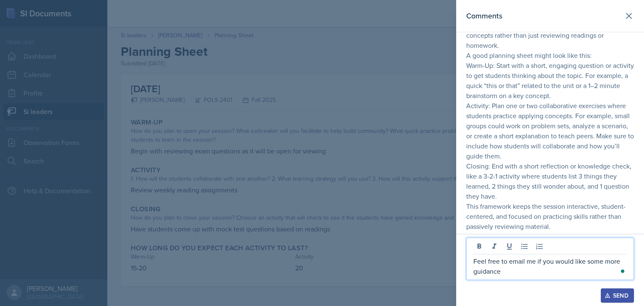
click at [516, 272] on p "Feel free to email me if you would like some more guidance" at bounding box center [549, 266] width 153 height 20
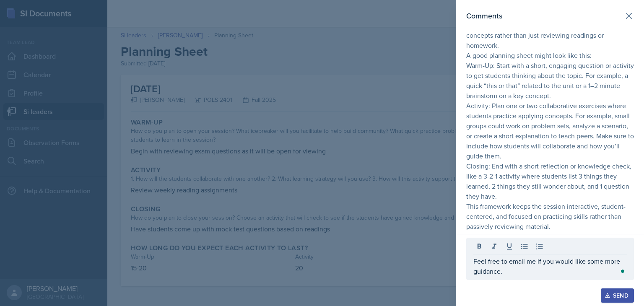
click at [606, 291] on icon "button" at bounding box center [607, 295] width 6 height 6
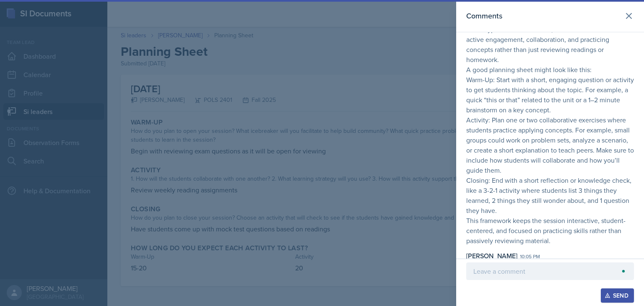
scroll to position [72, 0]
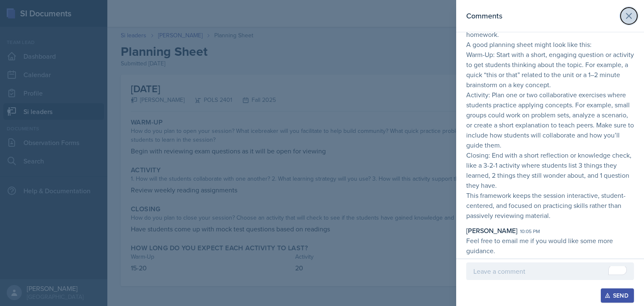
click at [624, 19] on icon at bounding box center [629, 16] width 10 height 10
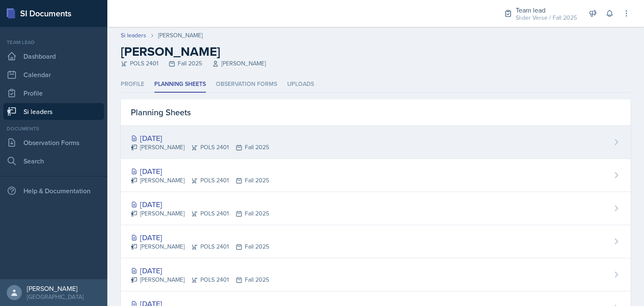
click at [183, 131] on div "[DATE] Ava Elle Briglevich POLS 2401 Fall 2025" at bounding box center [376, 142] width 510 height 33
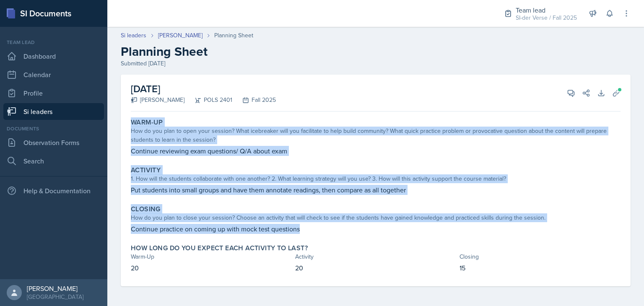
drag, startPoint x: 129, startPoint y: 121, endPoint x: 343, endPoint y: 227, distance: 238.8
click at [343, 227] on div "Warm-Up How do you plan to open your session? What icebreaker will you facilita…" at bounding box center [375, 200] width 489 height 171
click at [345, 165] on div "Activity 1. How will the students collaborate with one another? 2. What learnin…" at bounding box center [375, 181] width 496 height 36
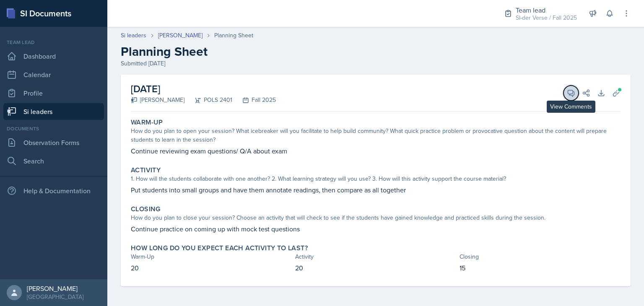
click at [567, 92] on icon at bounding box center [571, 93] width 8 height 8
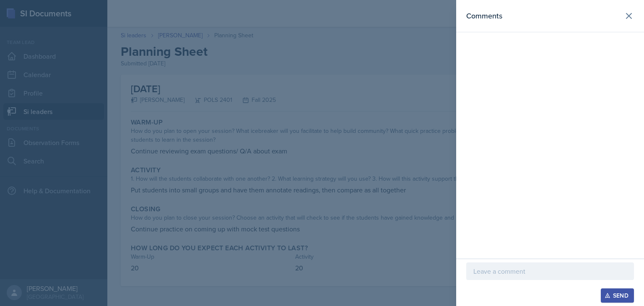
click at [494, 270] on p at bounding box center [549, 271] width 153 height 10
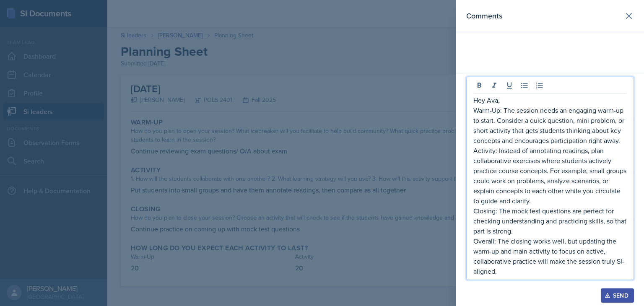
click at [502, 105] on p "Warm-Up: The session needs an engaging warm-up to start. Consider a quick quest…" at bounding box center [549, 125] width 153 height 40
click at [499, 101] on p "Hey Ava," at bounding box center [549, 100] width 153 height 10
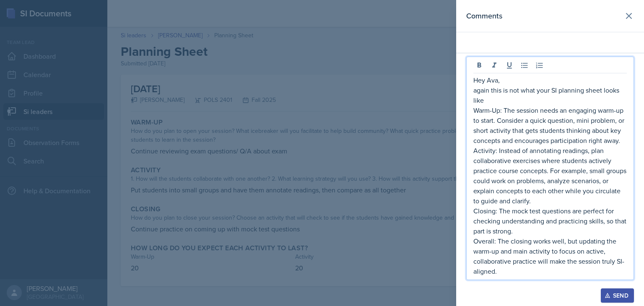
click at [549, 90] on p "again this is not what your SI planning sheet looks like" at bounding box center [549, 95] width 153 height 20
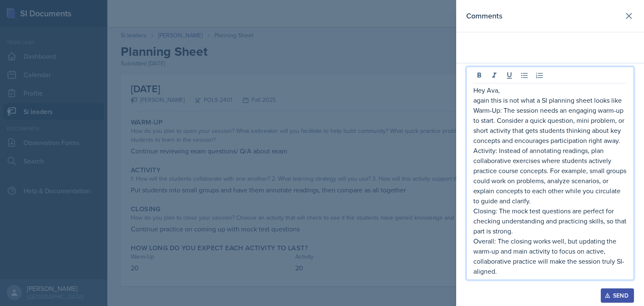
click at [624, 101] on p "again this is not what a SI planning sheet looks like" at bounding box center [549, 100] width 153 height 10
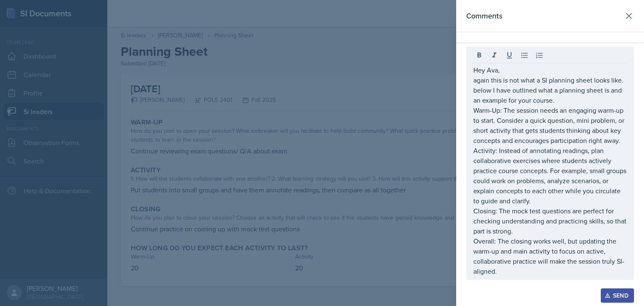
scroll to position [0, 0]
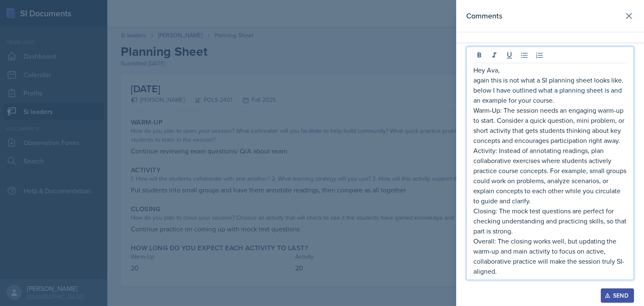
click at [557, 103] on p "again this is not what a SI planning sheet looks like. below I have outlined wh…" at bounding box center [549, 90] width 153 height 30
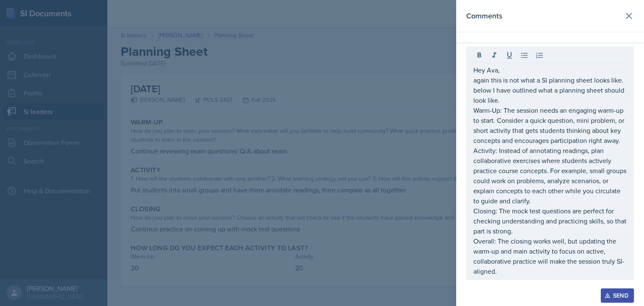
click at [622, 291] on div "Send" at bounding box center [617, 295] width 22 height 7
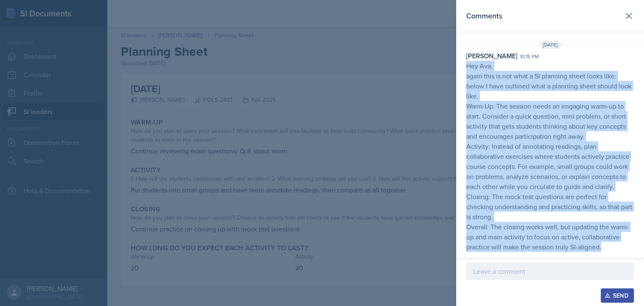
drag, startPoint x: 466, startPoint y: 66, endPoint x: 617, endPoint y: 246, distance: 234.7
click at [617, 246] on p "Hey Ava, again this is not what a SI planning sheet looks like. below I have ou…" at bounding box center [550, 156] width 168 height 191
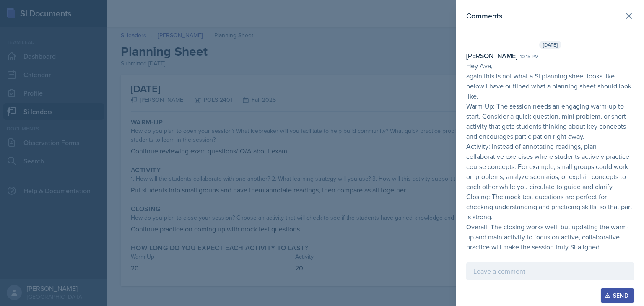
click at [384, 167] on div at bounding box center [322, 153] width 644 height 306
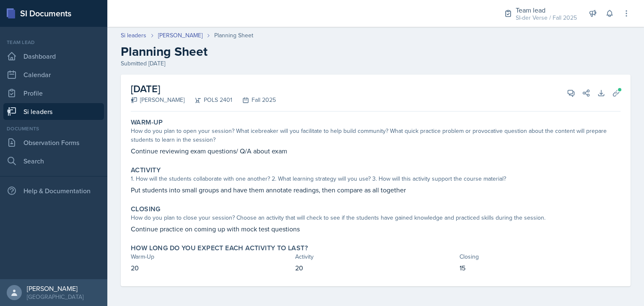
click at [40, 111] on link "Si leaders" at bounding box center [53, 111] width 101 height 17
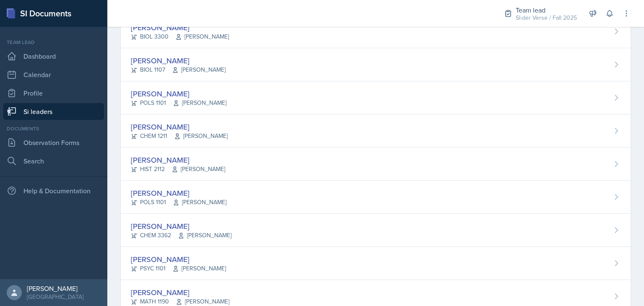
scroll to position [293, 0]
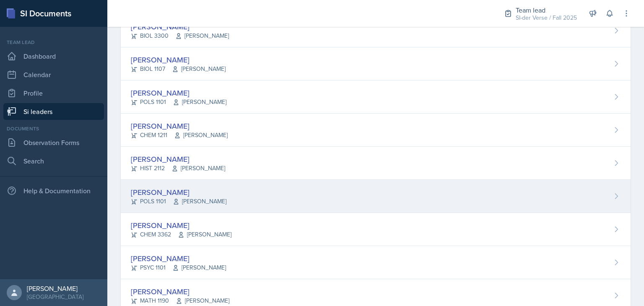
click at [176, 192] on div "[PERSON_NAME]" at bounding box center [179, 191] width 96 height 11
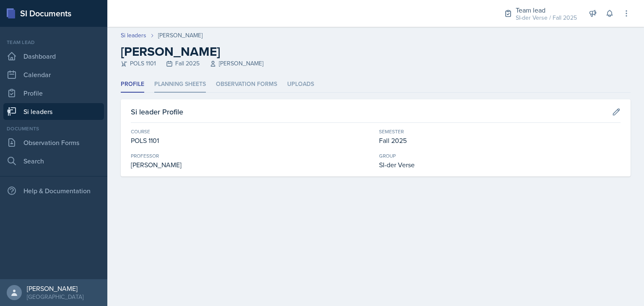
click at [186, 81] on li "Planning Sheets" at bounding box center [180, 84] width 52 height 16
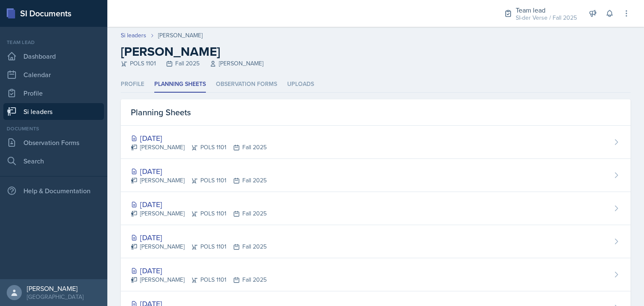
click at [47, 111] on link "Si leaders" at bounding box center [53, 111] width 101 height 17
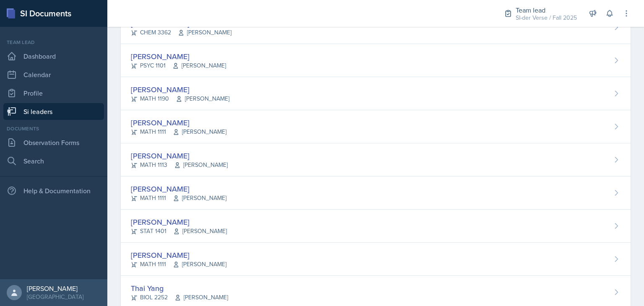
scroll to position [516, 0]
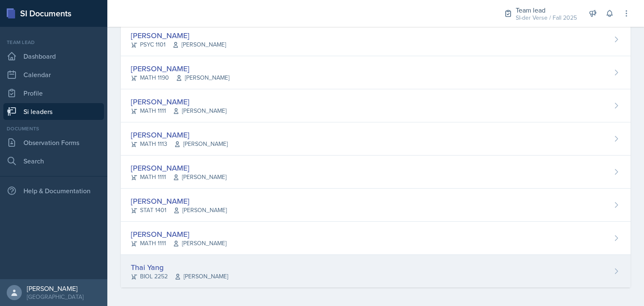
click at [155, 269] on div "Thai Yang" at bounding box center [179, 266] width 97 height 11
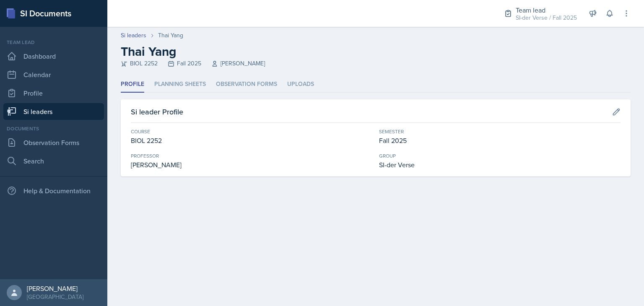
click at [184, 74] on header "Si leaders [DEMOGRAPHIC_DATA] [PERSON_NAME] Thai [PERSON_NAME] BIOL 2252 Fall 2…" at bounding box center [375, 51] width 536 height 49
click at [181, 85] on li "Planning Sheets" at bounding box center [180, 84] width 52 height 16
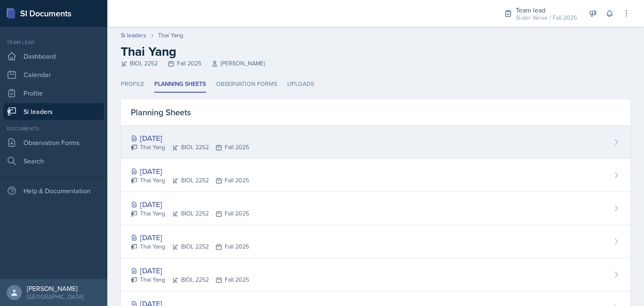
click at [212, 130] on div "[DATE] Thai Yang BIOL 2252 Fall 2025" at bounding box center [376, 142] width 510 height 33
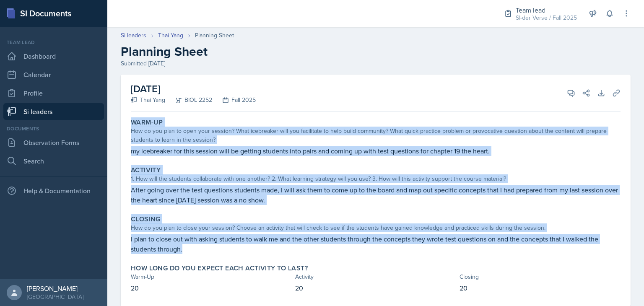
drag, startPoint x: 127, startPoint y: 120, endPoint x: 382, endPoint y: 248, distance: 285.2
click at [382, 248] on div "Warm-Up How do you plan to open your session? What icebreaker will you facilita…" at bounding box center [375, 211] width 489 height 192
click at [567, 91] on icon at bounding box center [571, 93] width 8 height 8
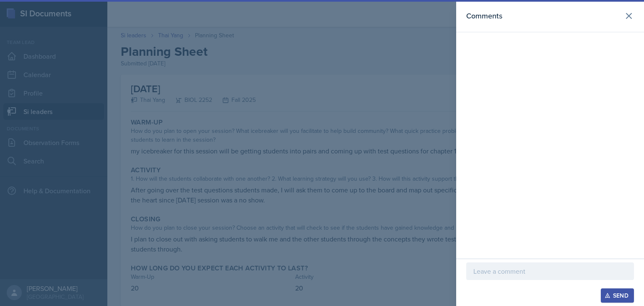
click at [507, 267] on p at bounding box center [549, 271] width 153 height 10
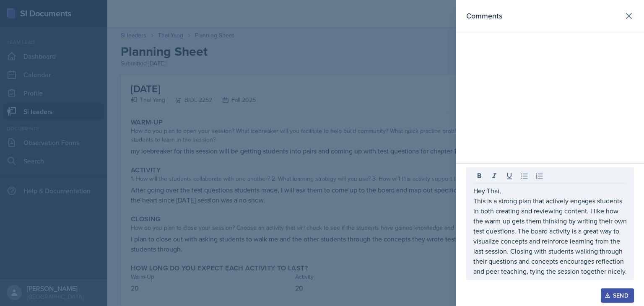
click at [610, 291] on div "Send" at bounding box center [617, 295] width 22 height 7
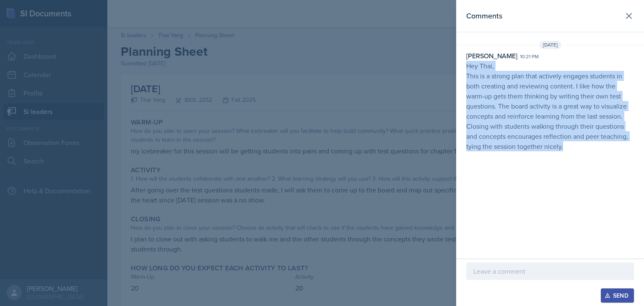
drag, startPoint x: 466, startPoint y: 67, endPoint x: 569, endPoint y: 160, distance: 139.5
click at [569, 160] on div "Comments [DATE] [PERSON_NAME] 10:21 pm Hey Thai, This is a strong plan that act…" at bounding box center [550, 129] width 188 height 259
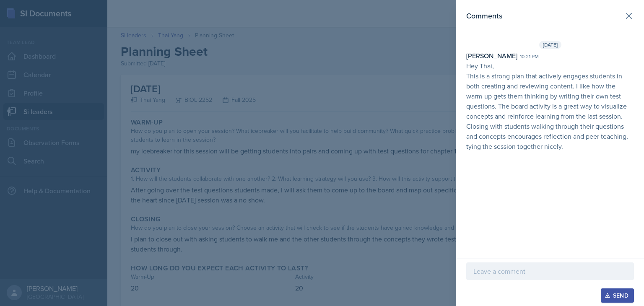
click at [287, 67] on div at bounding box center [322, 153] width 644 height 306
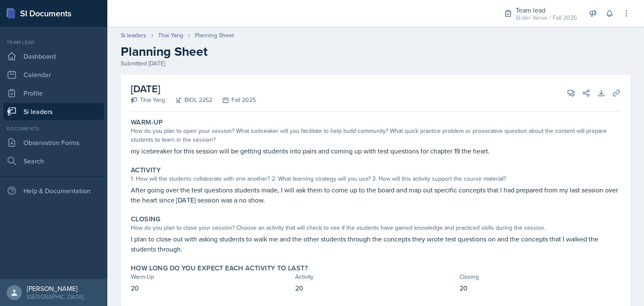
click at [65, 111] on link "Si leaders" at bounding box center [53, 111] width 101 height 17
